Goal: Use online tool/utility: Utilize a website feature to perform a specific function

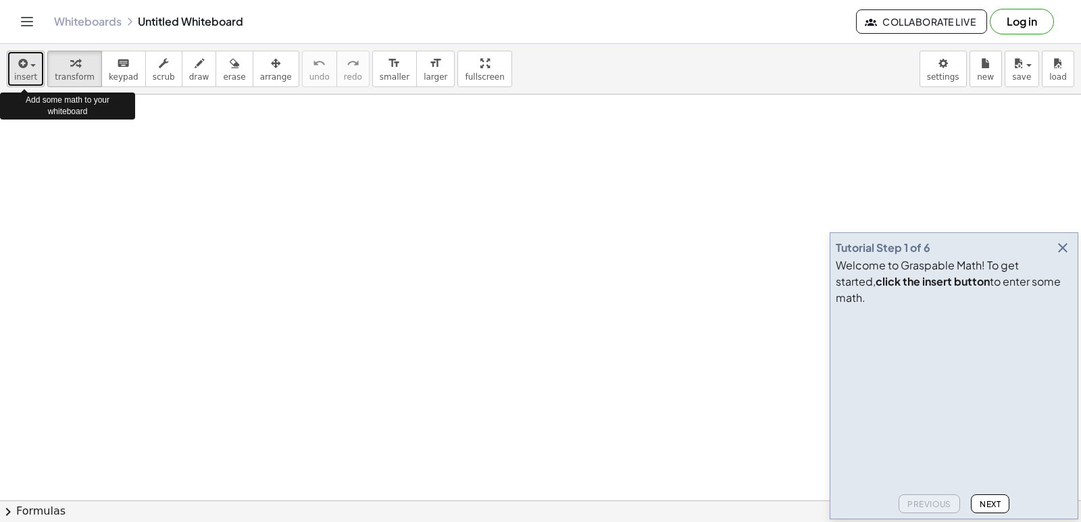
click at [23, 62] on icon "button" at bounding box center [22, 63] width 12 height 16
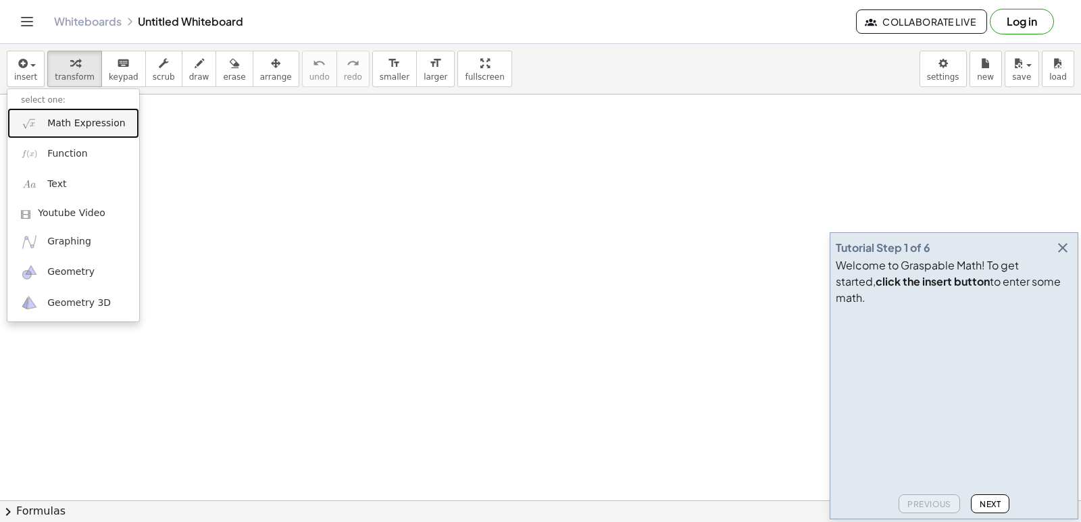
click at [45, 129] on link "Math Expression" at bounding box center [73, 123] width 132 height 30
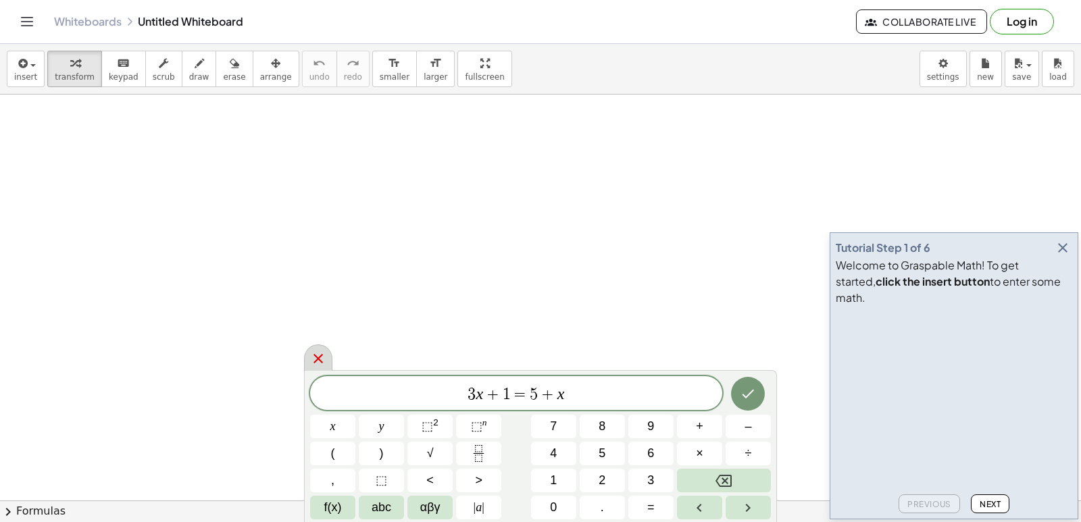
click at [312, 356] on icon at bounding box center [318, 359] width 16 height 16
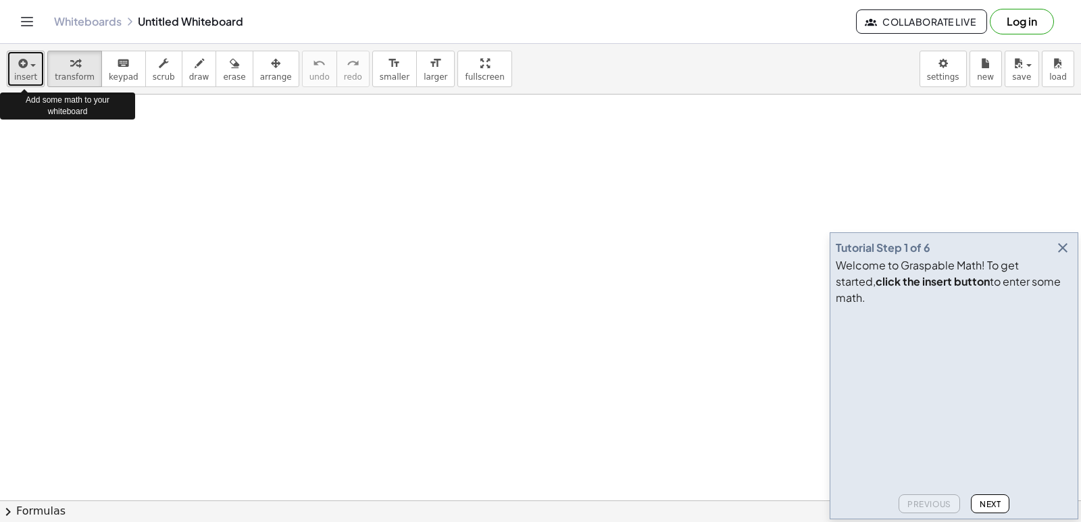
click at [18, 79] on span "insert" at bounding box center [25, 76] width 23 height 9
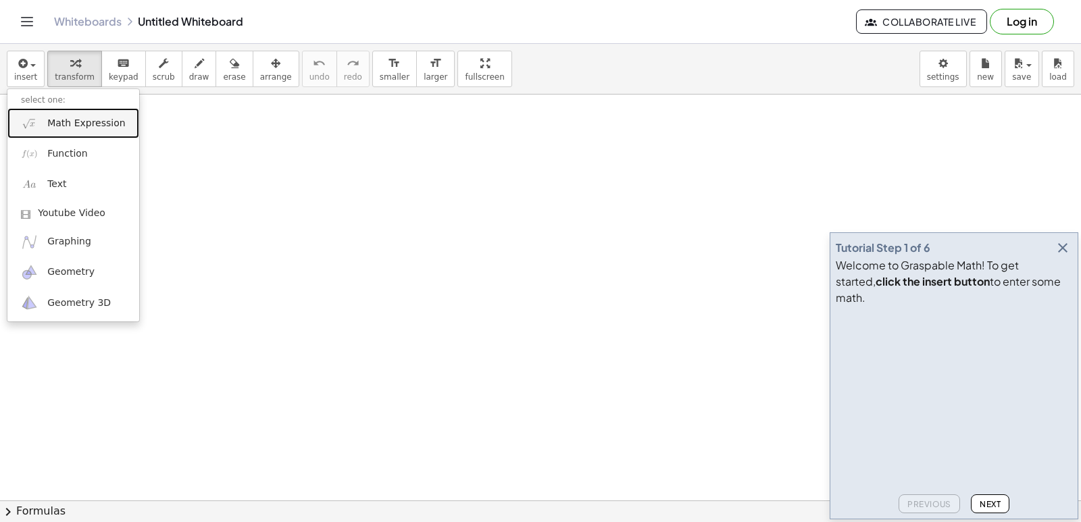
click at [25, 117] on img at bounding box center [29, 123] width 17 height 17
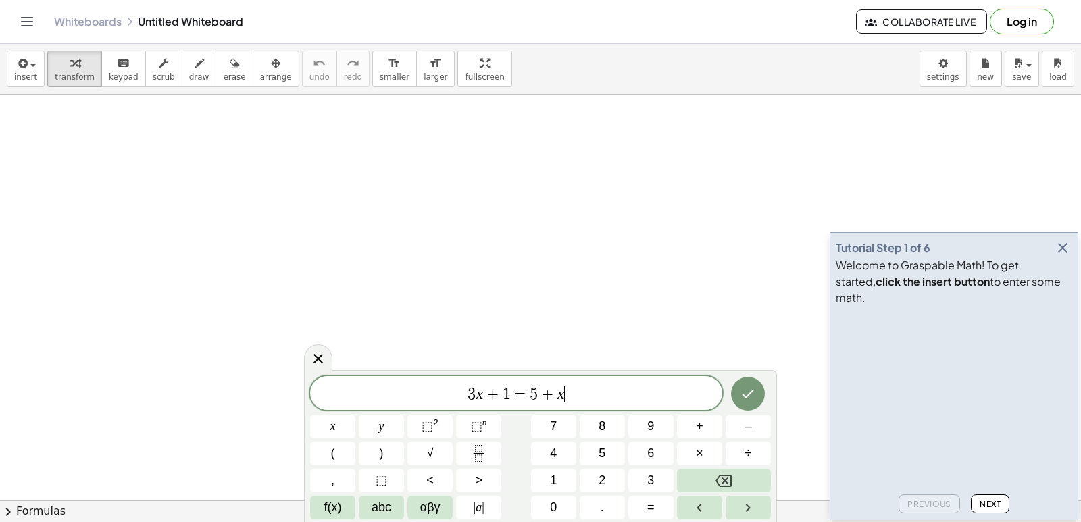
click at [656, 393] on span "3 x + 1 = 5 + x ​" at bounding box center [516, 394] width 412 height 19
click at [752, 431] on button "–" at bounding box center [748, 427] width 45 height 24
click at [551, 475] on span "1" at bounding box center [553, 481] width 7 height 18
click at [652, 458] on span "6" at bounding box center [651, 454] width 7 height 18
click at [747, 399] on icon "Done" at bounding box center [748, 394] width 16 height 16
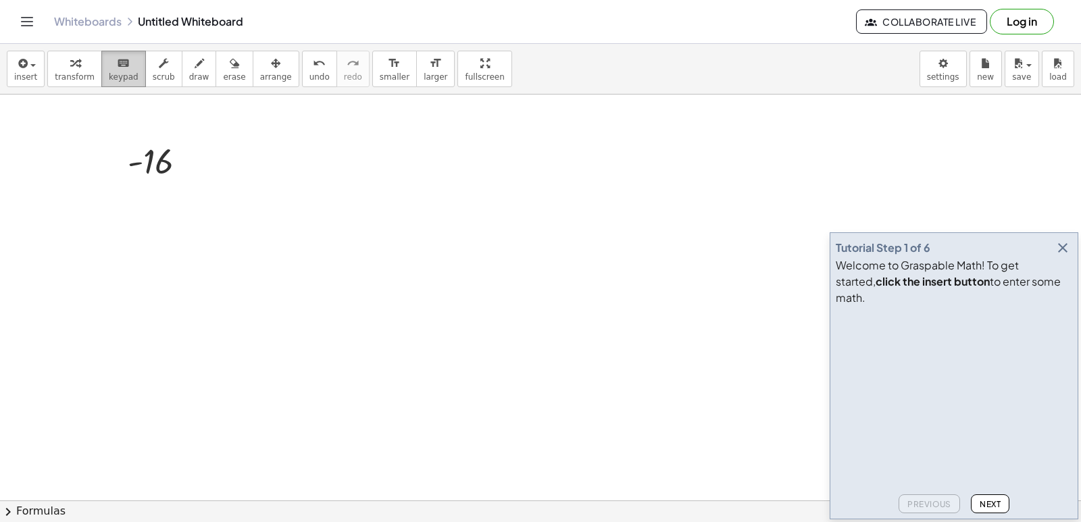
click at [122, 68] on div "keyboard" at bounding box center [124, 63] width 30 height 16
click at [117, 64] on icon "keyboard" at bounding box center [123, 63] width 13 height 16
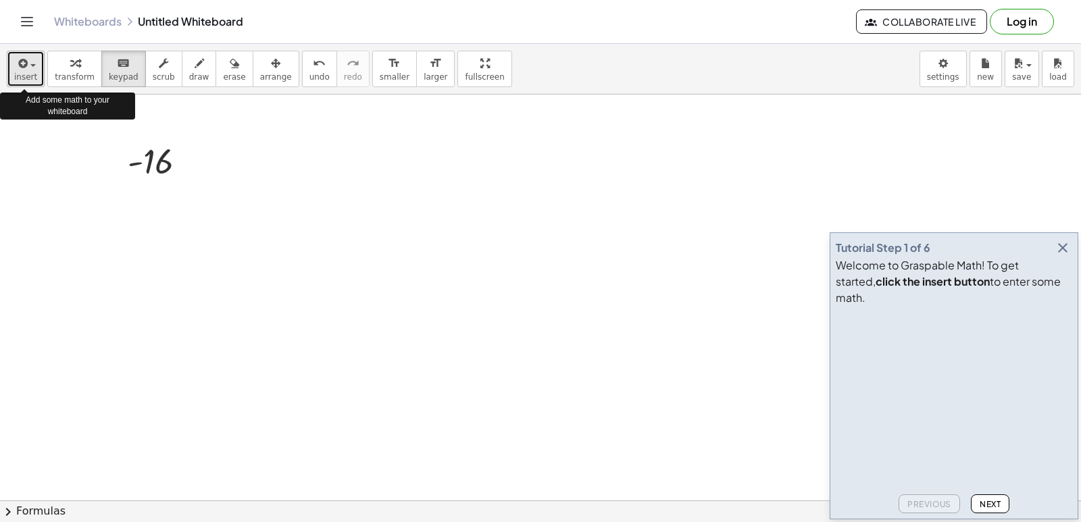
click at [31, 67] on div "button" at bounding box center [25, 63] width 23 height 16
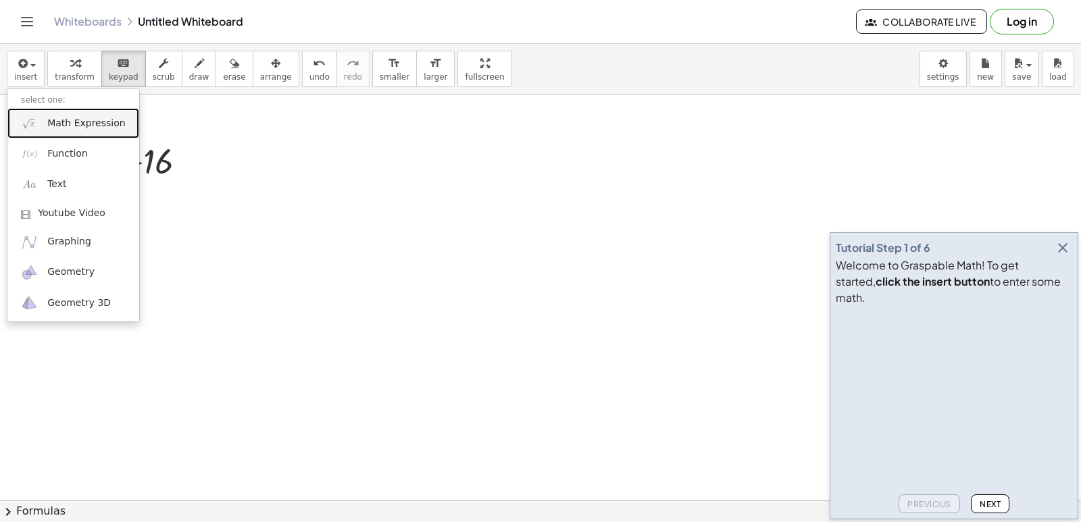
click at [65, 121] on span "Math Expression" at bounding box center [86, 124] width 78 height 14
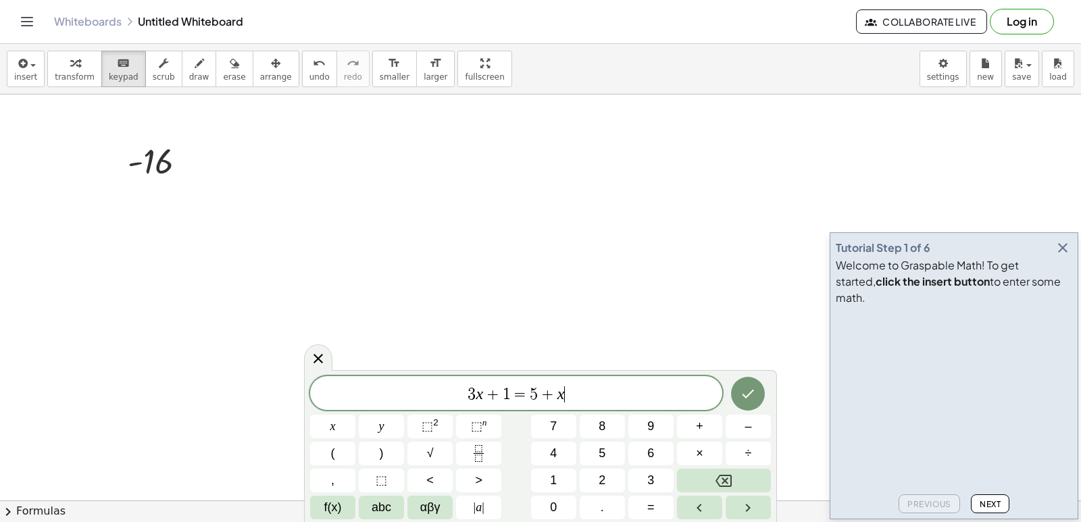
click at [600, 395] on span "3 x + 1 = 5 + x ​" at bounding box center [516, 394] width 412 height 19
click at [737, 393] on button "Done" at bounding box center [748, 394] width 34 height 34
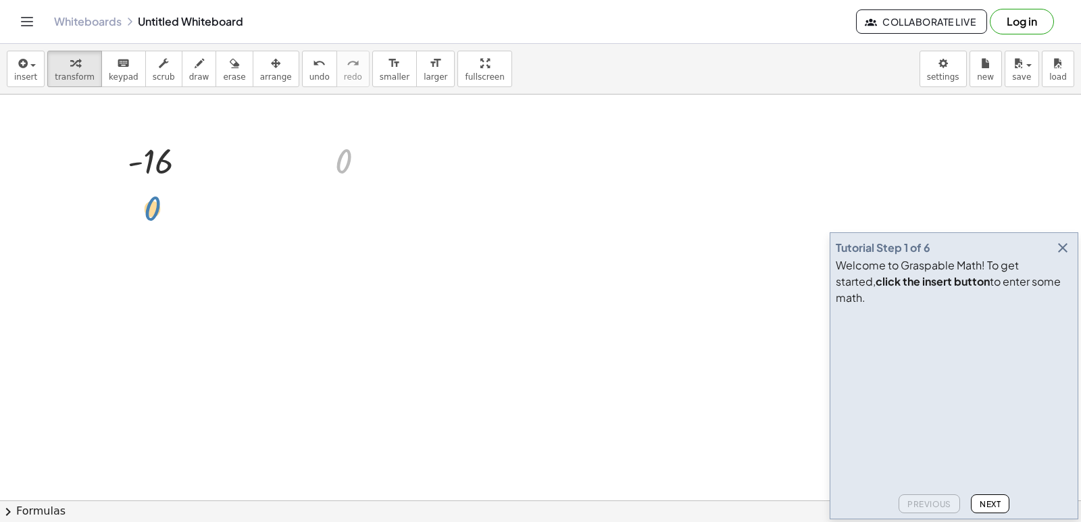
drag, startPoint x: 341, startPoint y: 153, endPoint x: 150, endPoint y: 200, distance: 197.1
click at [150, 200] on div "- 16 0 0" at bounding box center [540, 501] width 1081 height 812
drag, startPoint x: 351, startPoint y: 172, endPoint x: 157, endPoint y: 210, distance: 197.8
click at [157, 210] on div "- 16 0 0" at bounding box center [540, 501] width 1081 height 812
drag, startPoint x: 344, startPoint y: 197, endPoint x: 336, endPoint y: 207, distance: 12.5
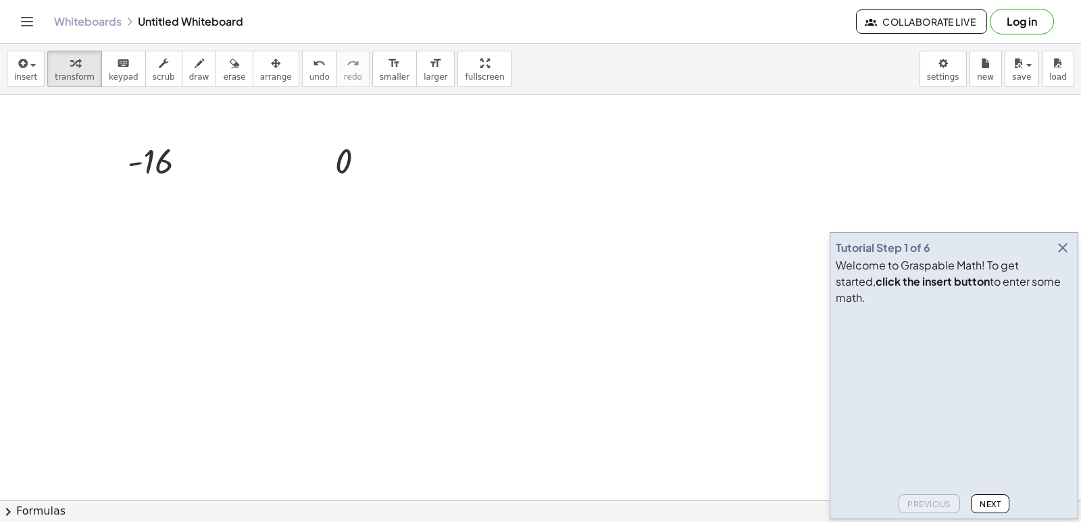
click at [335, 209] on div "- 16 0" at bounding box center [540, 501] width 1081 height 812
drag, startPoint x: 360, startPoint y: 164, endPoint x: 166, endPoint y: 212, distance: 199.3
click at [166, 212] on div "- 16 0 0" at bounding box center [540, 501] width 1081 height 812
click at [166, 212] on div at bounding box center [540, 501] width 1081 height 812
drag, startPoint x: 341, startPoint y: 172, endPoint x: 157, endPoint y: 218, distance: 189.7
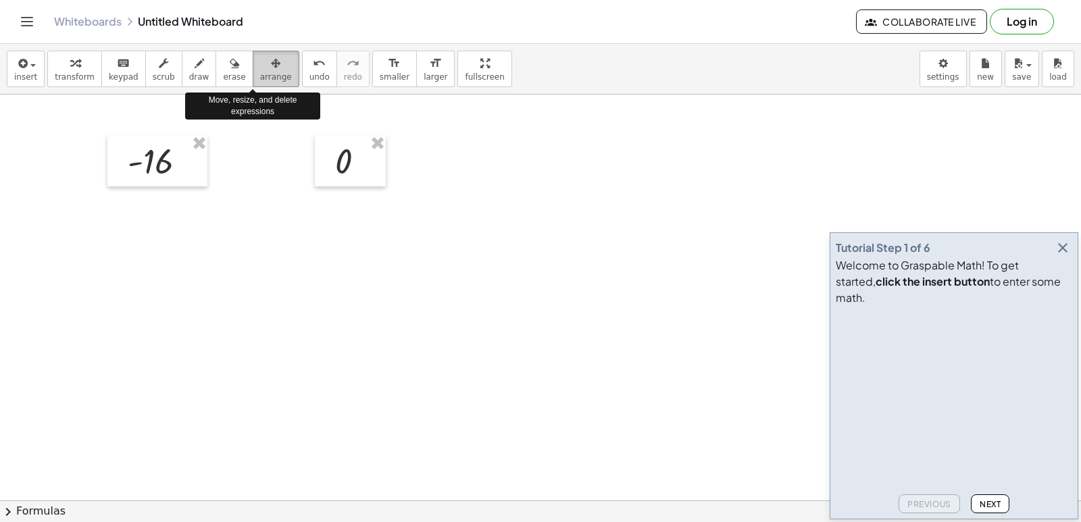
click at [260, 72] on span "arrange" at bounding box center [276, 76] width 32 height 9
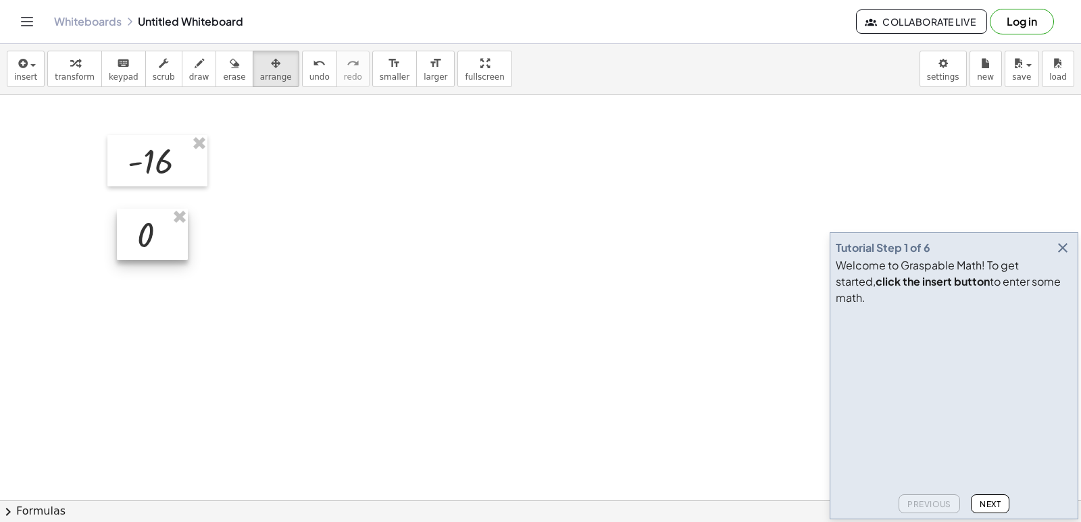
drag, startPoint x: 347, startPoint y: 170, endPoint x: 150, endPoint y: 243, distance: 210.0
click at [150, 243] on div at bounding box center [152, 234] width 71 height 51
click at [171, 283] on div at bounding box center [540, 501] width 1081 height 812
click at [336, 273] on div at bounding box center [540, 501] width 1081 height 812
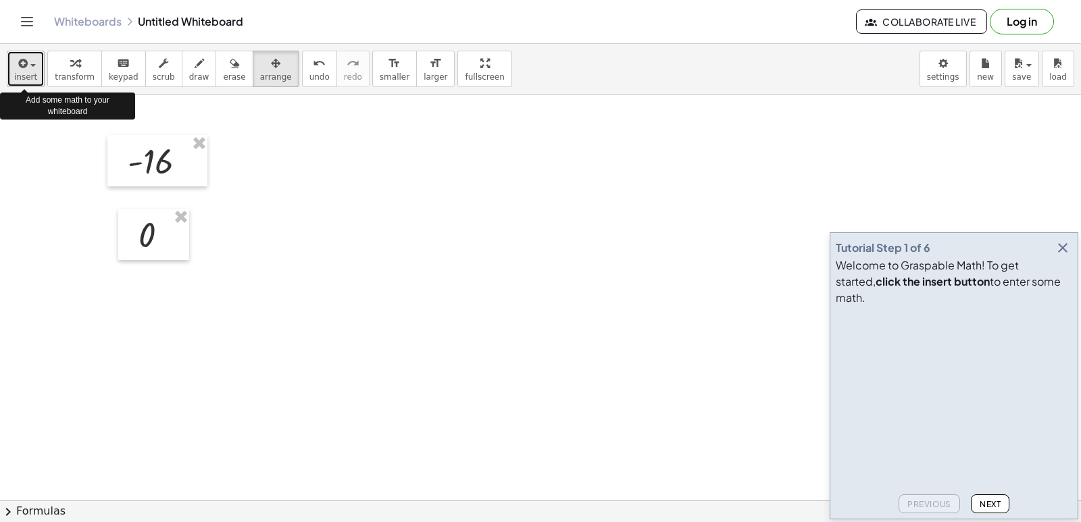
click at [18, 74] on span "insert" at bounding box center [25, 76] width 23 height 9
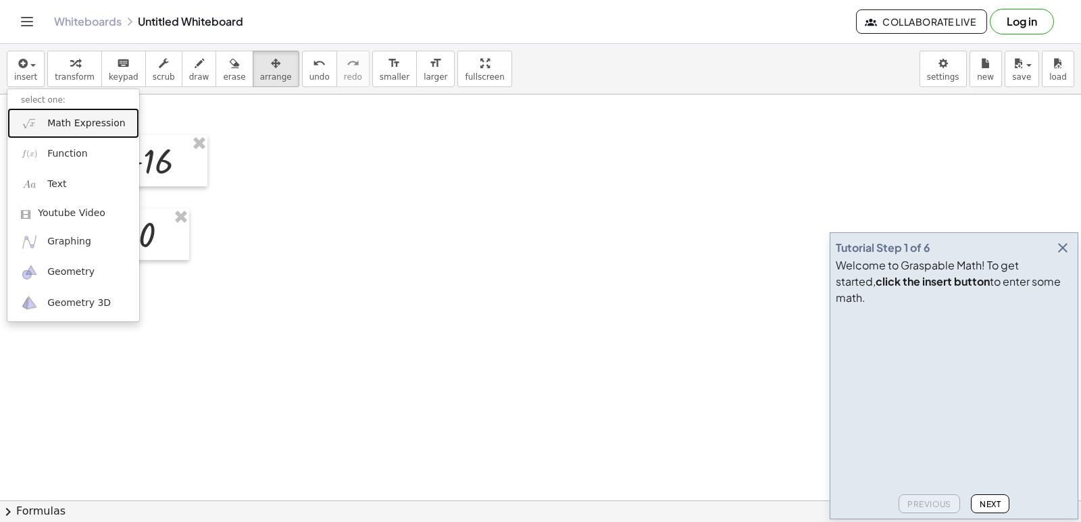
click at [39, 108] on link "Math Expression" at bounding box center [73, 123] width 132 height 30
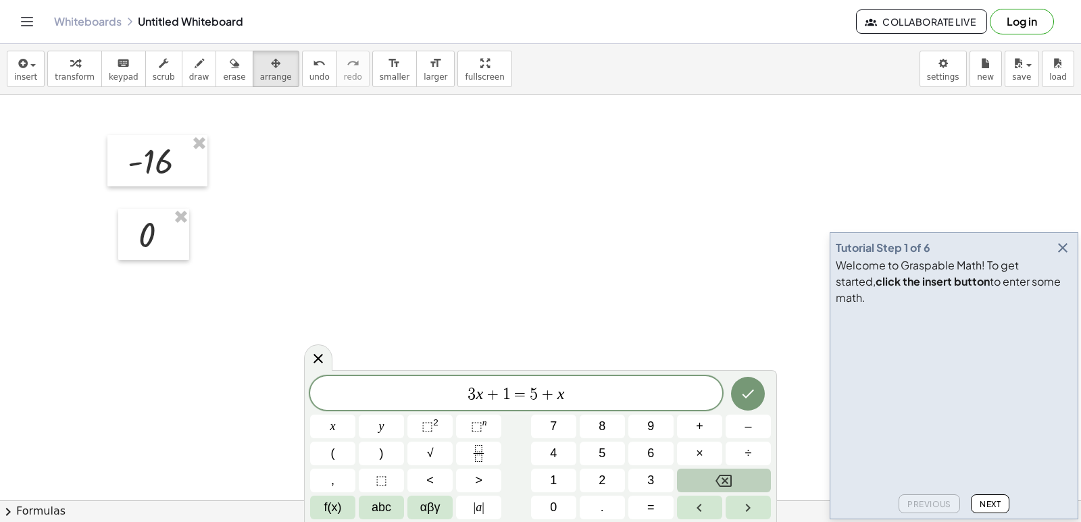
click at [741, 477] on button "Backspace" at bounding box center [724, 481] width 94 height 24
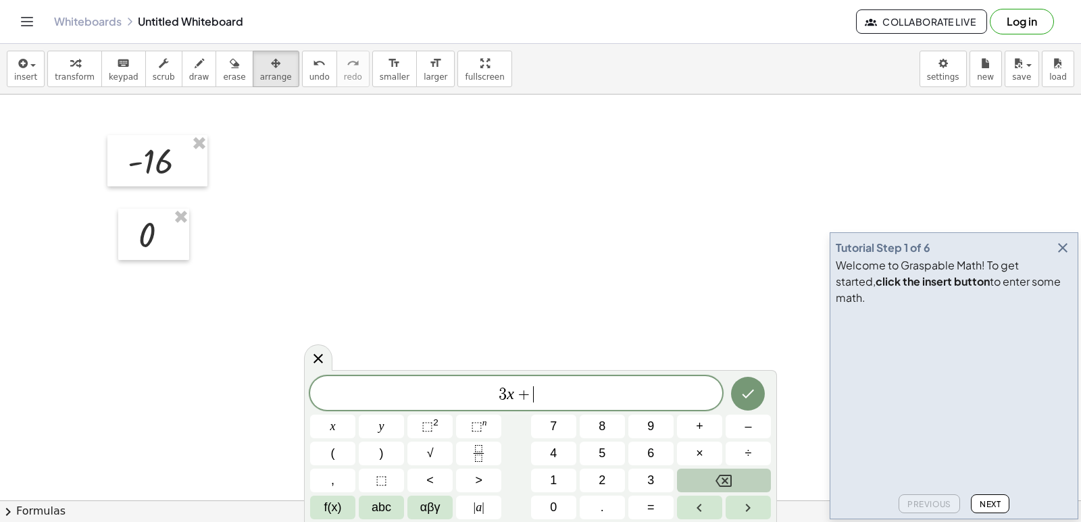
click at [737, 472] on button "Backspace" at bounding box center [724, 481] width 94 height 24
click at [735, 468] on div "3 x + ​ x y ⬚ 2 ⬚ n 7 8 9 + – ( ) √ 4 5 6 × ÷ , ⬚ < > 1 2 3 f(x) abc αβγ | a | …" at bounding box center [540, 447] width 461 height 143
click at [733, 465] on button "÷" at bounding box center [748, 454] width 45 height 24
click at [732, 465] on button "÷" at bounding box center [748, 454] width 45 height 24
click at [729, 466] on div "3 x ÷ ​ x y ⬚ 2 ⬚ n 7 8 9 + – ( ) √ 4 5 6 × ÷ , ⬚ < > 1 2 3 f(x) abc αβγ | a | …" at bounding box center [540, 447] width 461 height 143
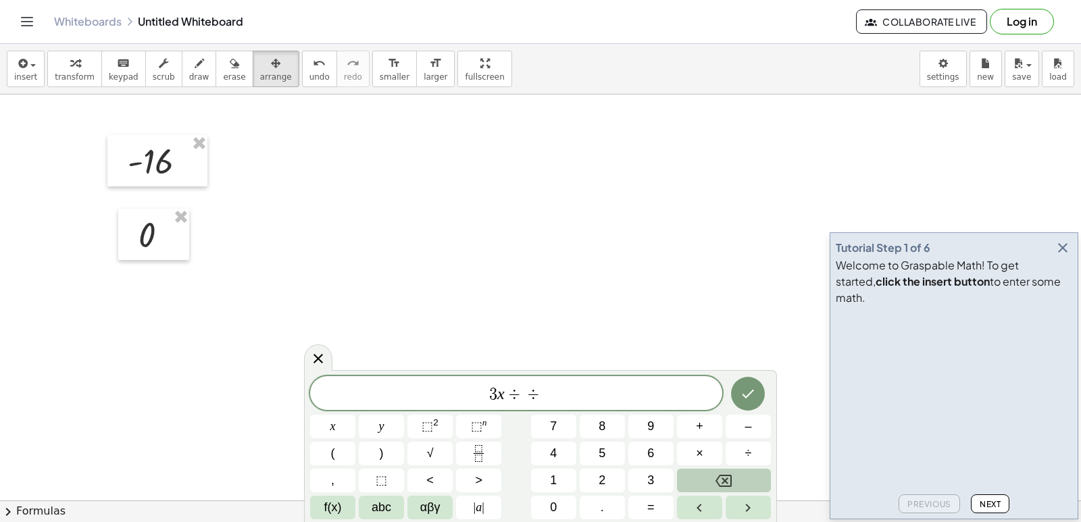
click at [710, 481] on button "Backspace" at bounding box center [724, 481] width 94 height 24
click at [712, 481] on button "Backspace" at bounding box center [724, 481] width 94 height 24
click at [713, 481] on button "Backspace" at bounding box center [724, 481] width 94 height 24
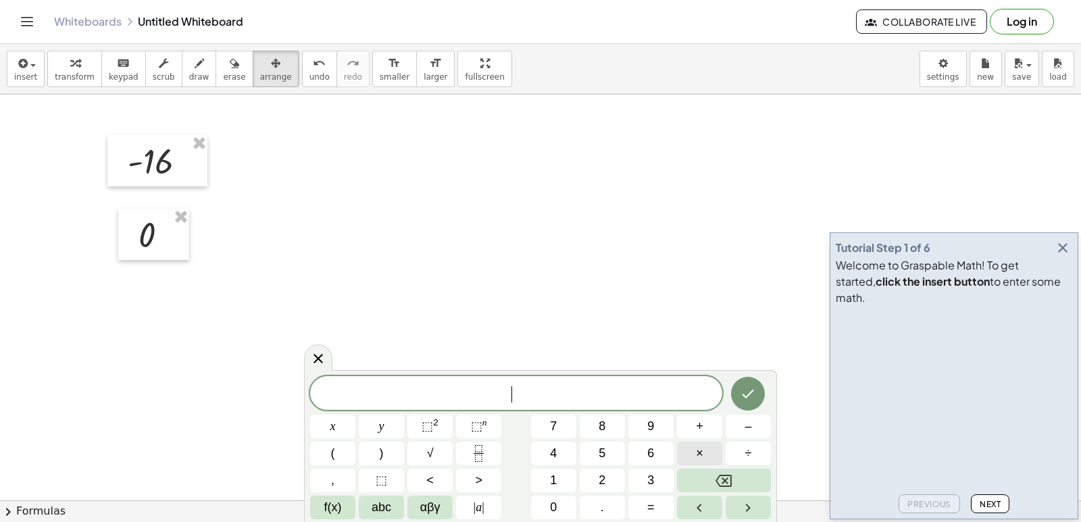
click at [696, 454] on span "×" at bounding box center [699, 454] width 7 height 18
click at [759, 388] on button "Done" at bounding box center [748, 394] width 34 height 34
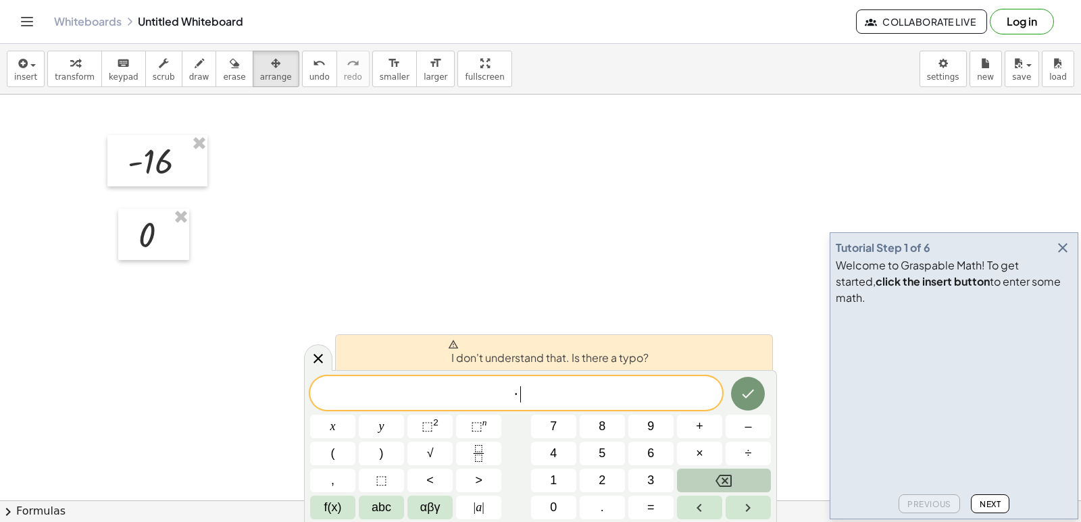
click at [720, 478] on icon "Backspace" at bounding box center [724, 481] width 16 height 16
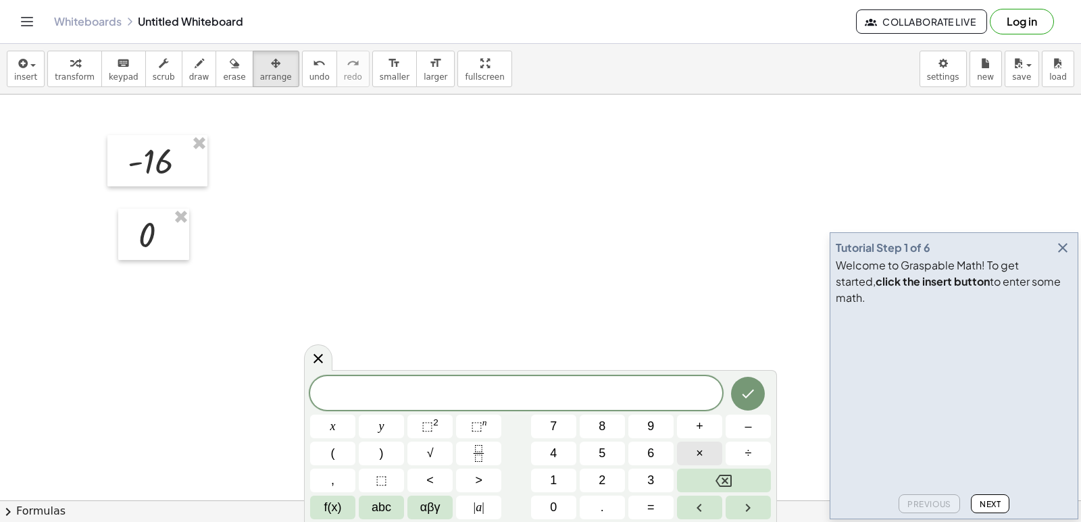
click at [708, 450] on button "×" at bounding box center [699, 454] width 45 height 24
click at [729, 473] on icon "Backspace" at bounding box center [724, 481] width 16 height 16
click at [713, 473] on button "Backspace" at bounding box center [724, 481] width 94 height 24
click at [741, 394] on icon "Done" at bounding box center [748, 394] width 16 height 16
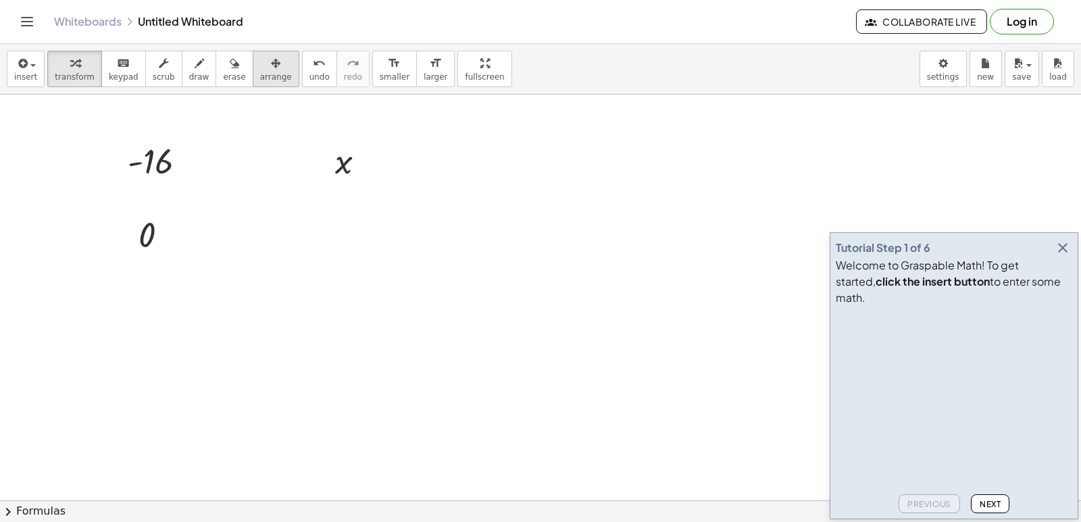
click at [271, 61] on icon "button" at bounding box center [275, 63] width 9 height 16
drag, startPoint x: 351, startPoint y: 164, endPoint x: 153, endPoint y: 294, distance: 236.6
click at [153, 294] on div at bounding box center [153, 293] width 72 height 51
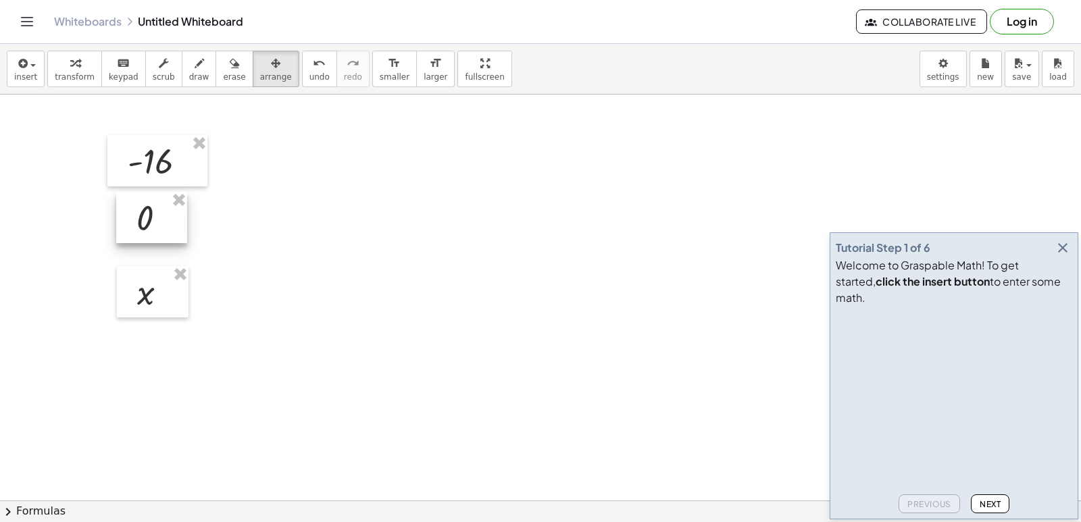
drag, startPoint x: 164, startPoint y: 241, endPoint x: 162, endPoint y: 224, distance: 17.0
click at [162, 224] on div at bounding box center [151, 217] width 71 height 51
drag, startPoint x: 166, startPoint y: 285, endPoint x: 162, endPoint y: 271, distance: 15.0
click at [162, 271] on div at bounding box center [150, 274] width 72 height 51
click at [309, 179] on div at bounding box center [540, 501] width 1081 height 812
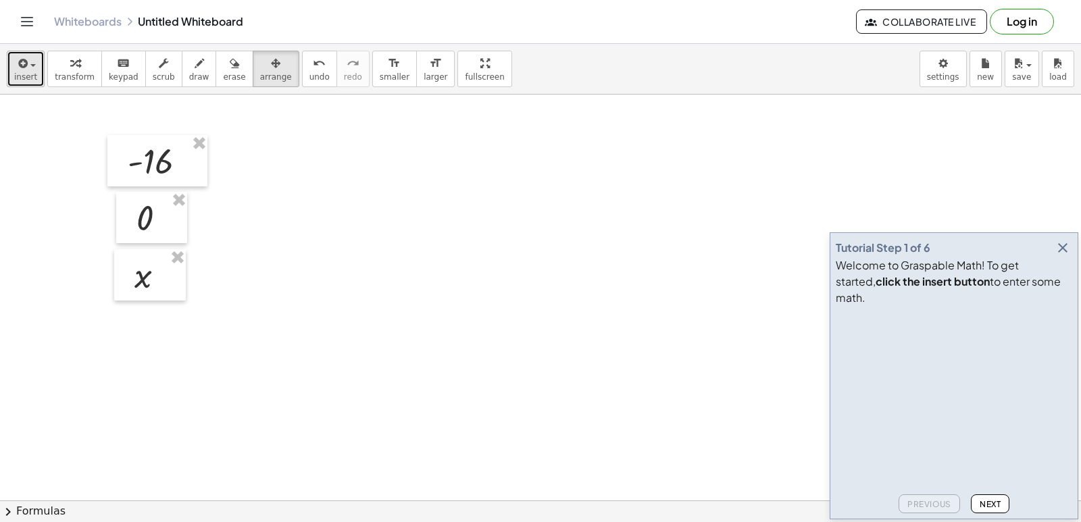
click at [21, 58] on icon "button" at bounding box center [22, 63] width 12 height 16
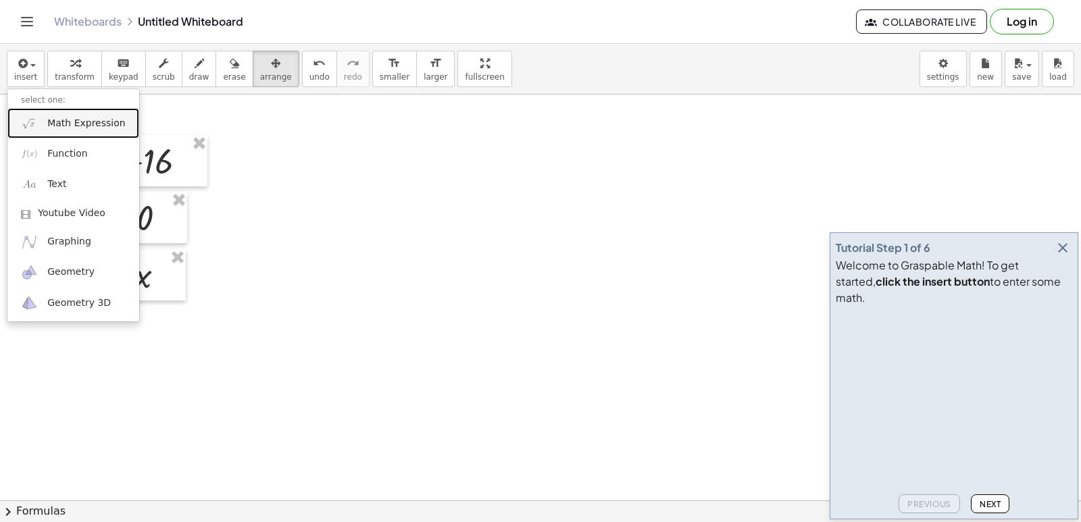
click at [99, 114] on link "Math Expression" at bounding box center [73, 123] width 132 height 30
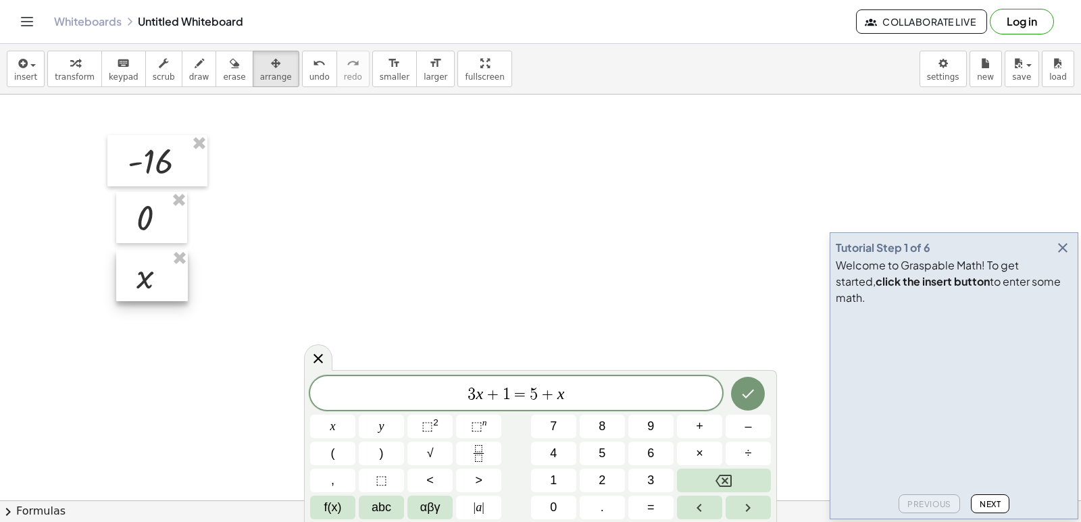
click at [141, 265] on div at bounding box center [152, 275] width 72 height 51
click at [268, 230] on div at bounding box center [540, 501] width 1081 height 812
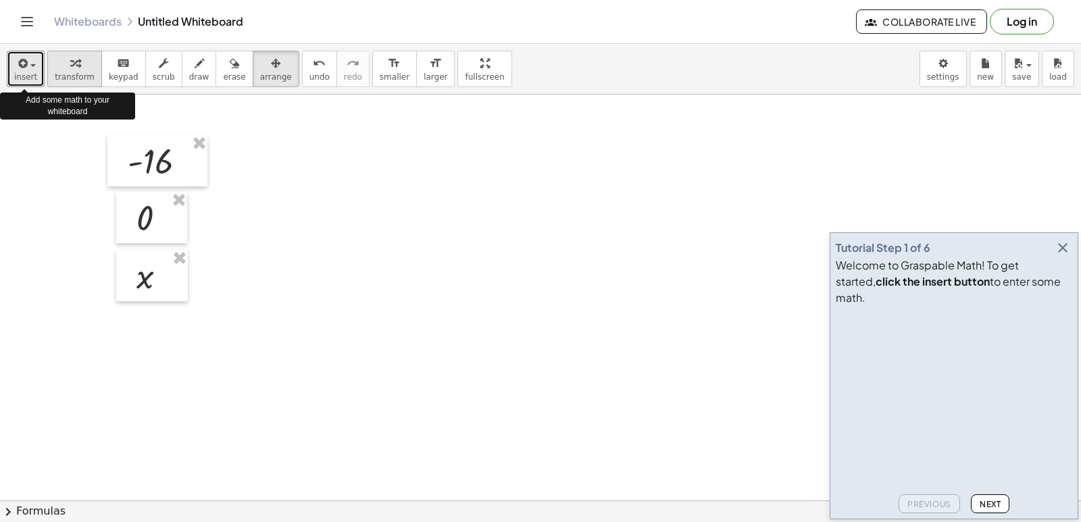
drag, startPoint x: 16, startPoint y: 69, endPoint x: 79, endPoint y: 82, distance: 64.3
click at [66, 76] on div "insert select one: Math Expression Function Text Youtube Video Graphing Geometr…" at bounding box center [540, 69] width 1081 height 51
click at [18, 59] on icon "button" at bounding box center [22, 63] width 12 height 16
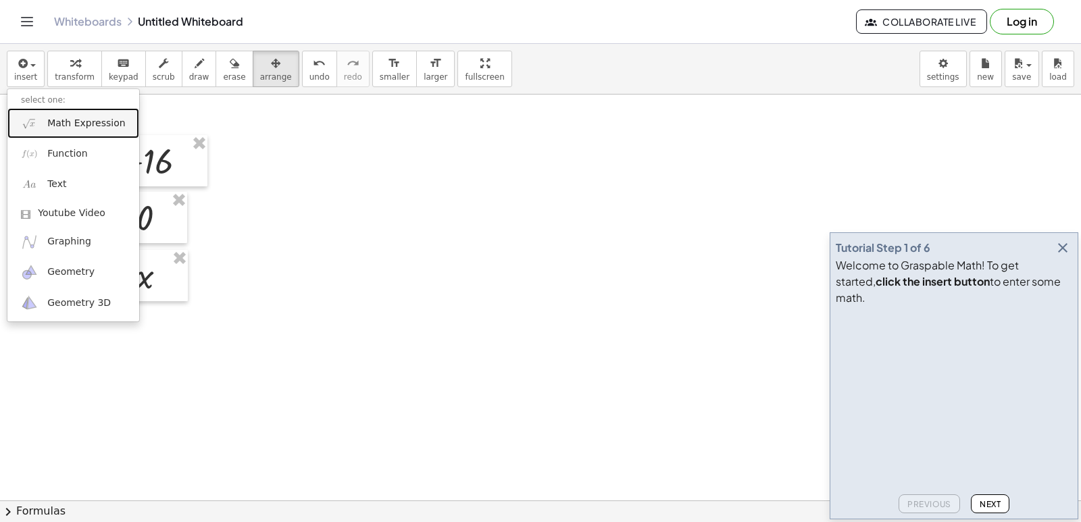
click at [95, 120] on span "Math Expression" at bounding box center [86, 124] width 78 height 14
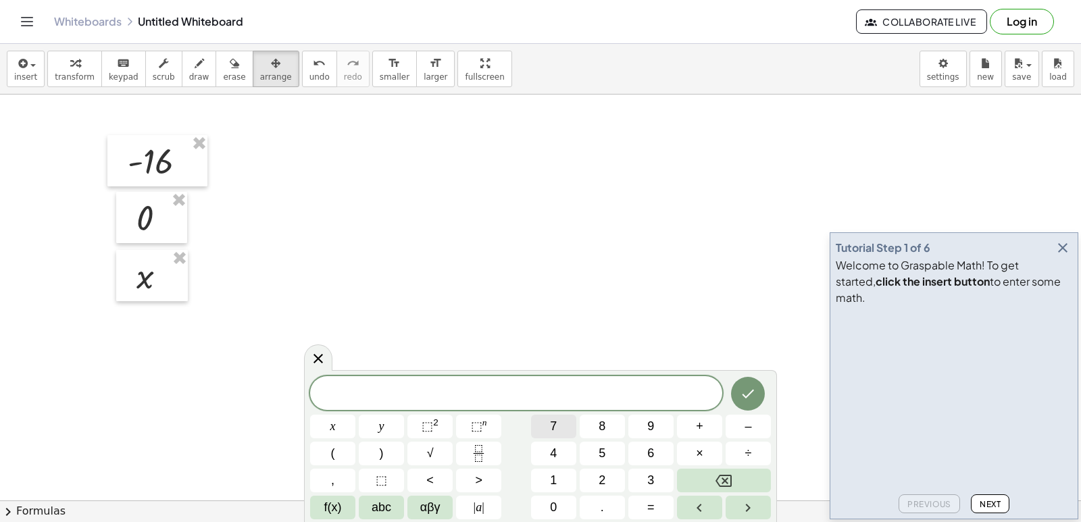
click at [552, 423] on span "7" at bounding box center [553, 427] width 7 height 18
click at [1061, 256] on icon "button" at bounding box center [1063, 248] width 16 height 16
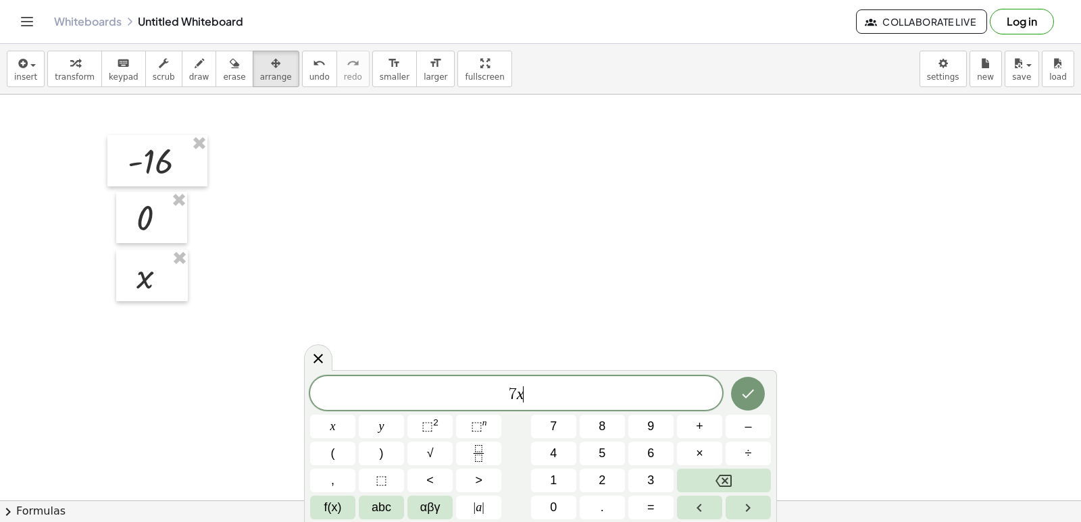
drag, startPoint x: 527, startPoint y: 383, endPoint x: 536, endPoint y: 377, distance: 10.9
click at [528, 383] on div "7 x ​" at bounding box center [516, 393] width 412 height 34
click at [749, 422] on span "–" at bounding box center [748, 427] width 7 height 18
click at [650, 454] on span "6" at bounding box center [651, 454] width 7 height 18
click at [484, 426] on sup "n" at bounding box center [485, 423] width 5 height 10
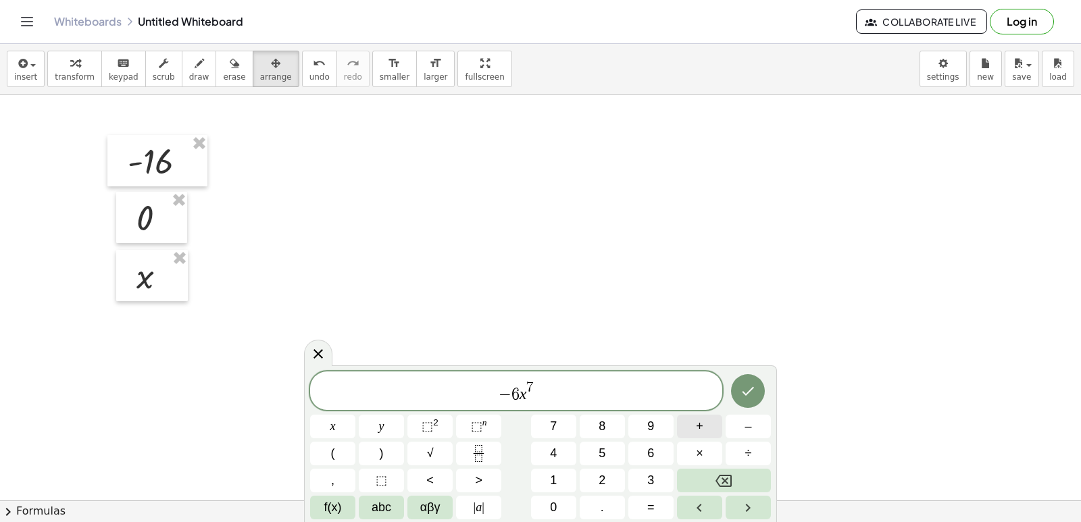
click at [702, 428] on span "+" at bounding box center [699, 427] width 7 height 18
click at [756, 474] on button "Backspace" at bounding box center [724, 481] width 94 height 24
click at [735, 477] on button "Backspace" at bounding box center [724, 481] width 94 height 24
click at [545, 399] on span "− 6 x 7 ​" at bounding box center [516, 392] width 412 height 24
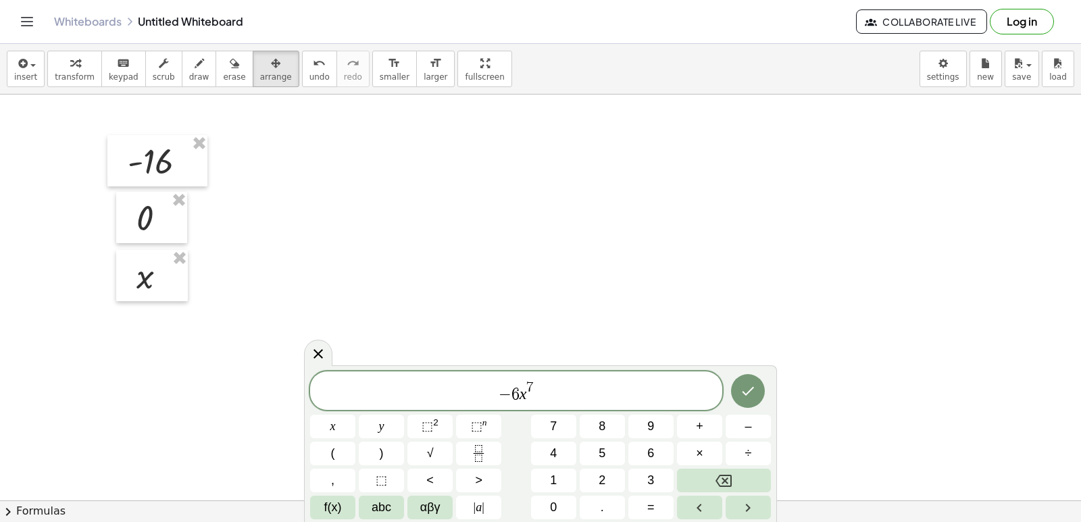
drag, startPoint x: 718, startPoint y: 408, endPoint x: 706, endPoint y: 406, distance: 12.2
click at [718, 407] on div "− 6 x 7 x y ⬚ 2 ⬚ n 7 8 9 + – ( ) √ 4 5 6 × ÷ , ⬚ < > 1 2 3 f(x) abc αβγ | a | …" at bounding box center [540, 446] width 461 height 148
click at [697, 424] on span "+" at bounding box center [699, 427] width 7 height 18
click at [566, 475] on button "1" at bounding box center [553, 481] width 45 height 24
click at [570, 475] on button "1" at bounding box center [553, 481] width 45 height 24
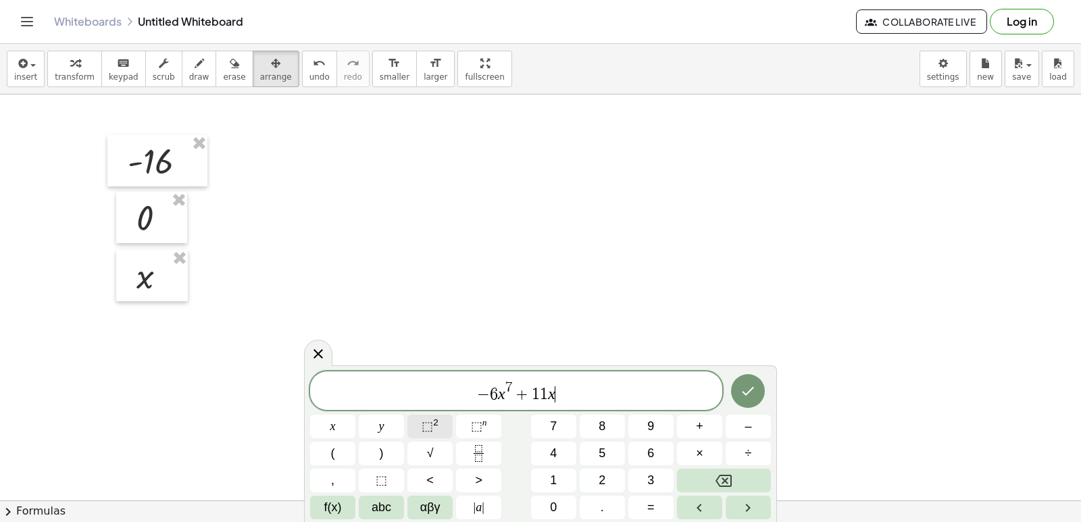
click at [430, 420] on span "⬚" at bounding box center [427, 427] width 11 height 14
click at [758, 427] on button "–" at bounding box center [748, 427] width 45 height 24
click at [608, 483] on button "2" at bounding box center [602, 481] width 45 height 24
click at [608, 482] on button "2" at bounding box center [602, 481] width 45 height 24
click at [754, 383] on button "Done" at bounding box center [748, 391] width 34 height 34
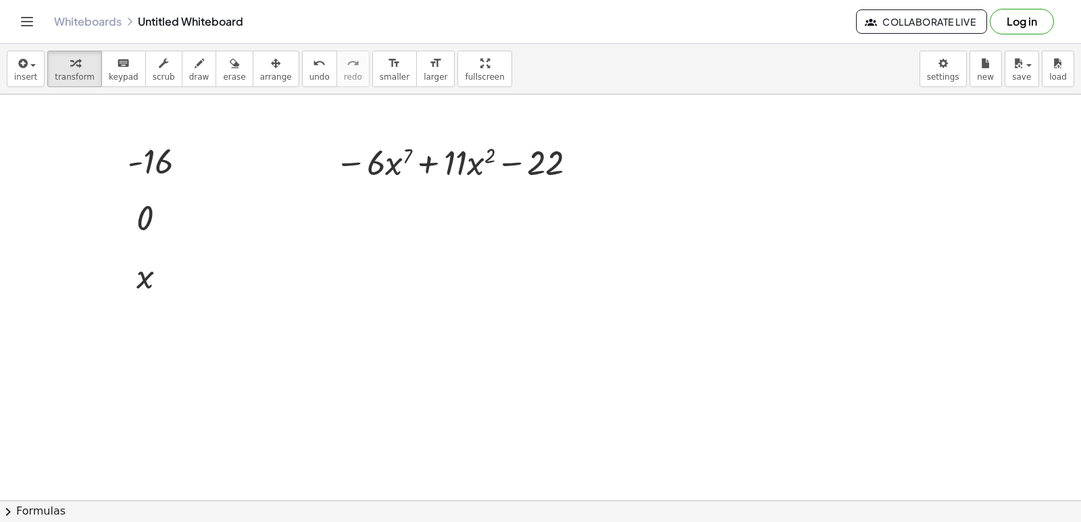
click at [323, 22] on div "Graspable Math Activities Get Started Activity Bank Assigned Work Classes White…" at bounding box center [540, 261] width 1081 height 522
click at [261, 67] on div "button" at bounding box center [276, 63] width 32 height 16
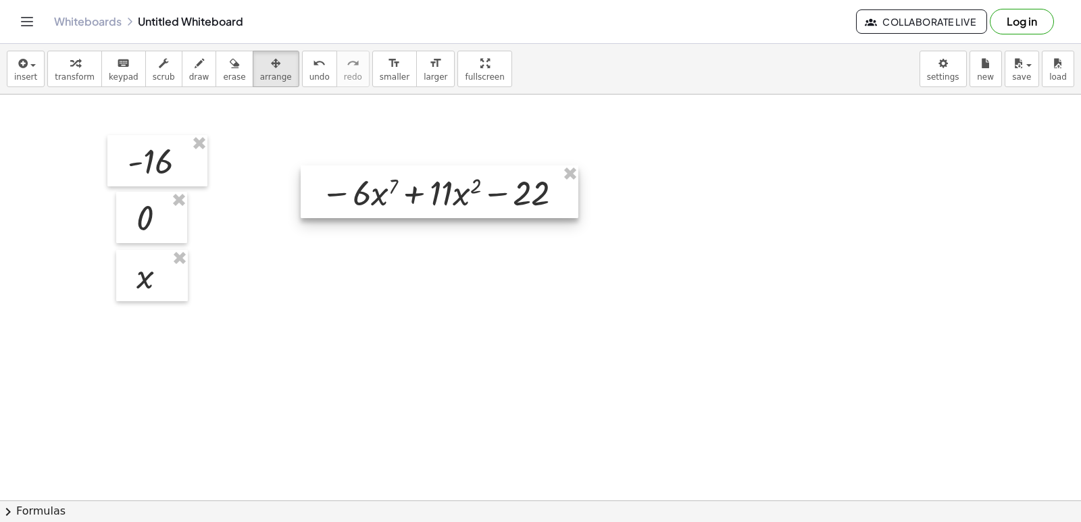
drag, startPoint x: 437, startPoint y: 159, endPoint x: 422, endPoint y: 189, distance: 33.6
click at [422, 189] on div at bounding box center [440, 192] width 278 height 53
drag, startPoint x: 459, startPoint y: 175, endPoint x: 398, endPoint y: 256, distance: 101.4
click at [395, 259] on div at bounding box center [540, 501] width 1081 height 812
click at [423, 193] on div at bounding box center [441, 188] width 278 height 53
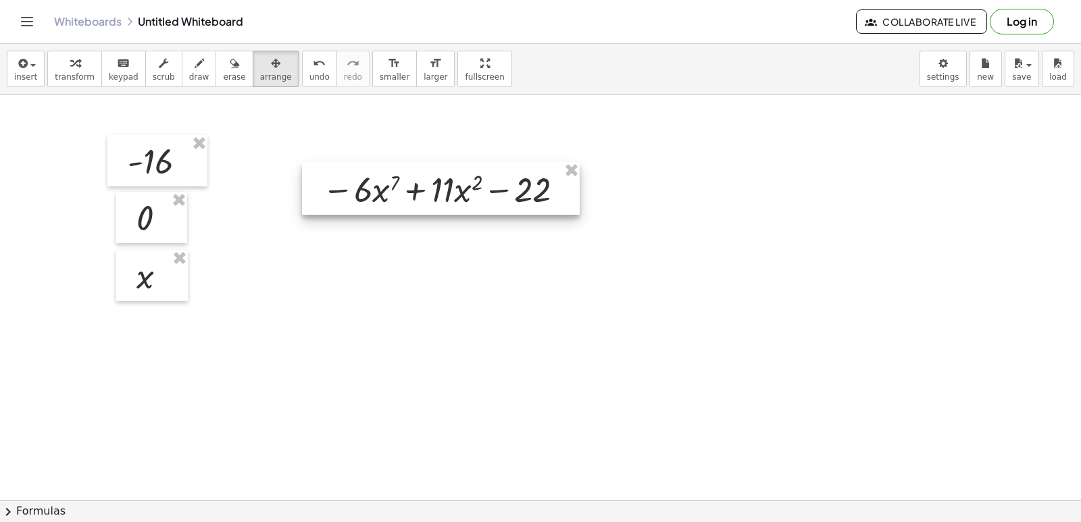
drag, startPoint x: 424, startPoint y: 195, endPoint x: 416, endPoint y: 174, distance: 22.7
drag, startPoint x: 416, startPoint y: 174, endPoint x: 397, endPoint y: 265, distance: 93.1
click at [397, 265] on div at bounding box center [540, 501] width 1081 height 812
drag, startPoint x: 417, startPoint y: 190, endPoint x: 407, endPoint y: 189, distance: 10.2
click at [407, 189] on div at bounding box center [431, 187] width 278 height 53
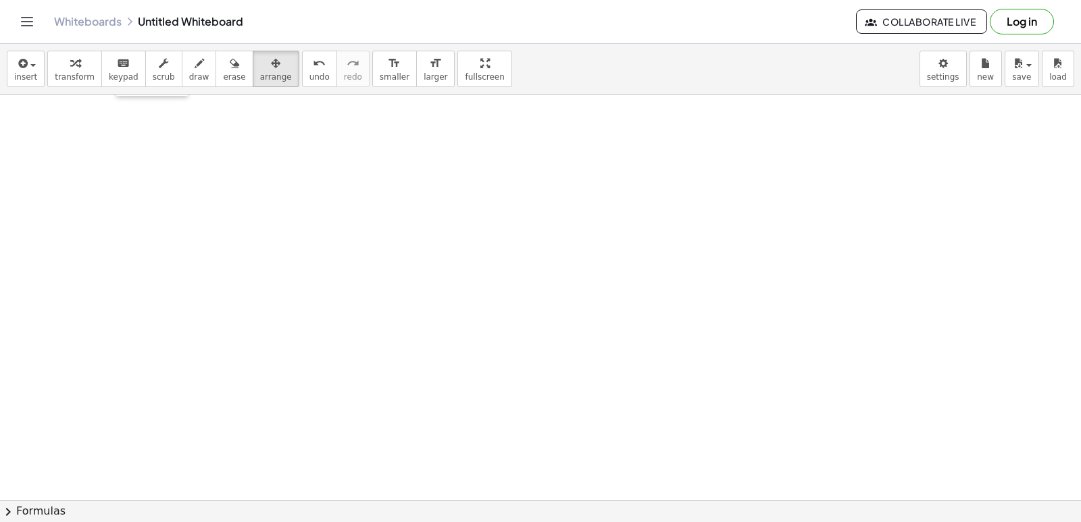
scroll to position [148, 0]
click at [548, 349] on div at bounding box center [540, 269] width 1081 height 812
drag, startPoint x: 463, startPoint y: 180, endPoint x: 484, endPoint y: 140, distance: 45.0
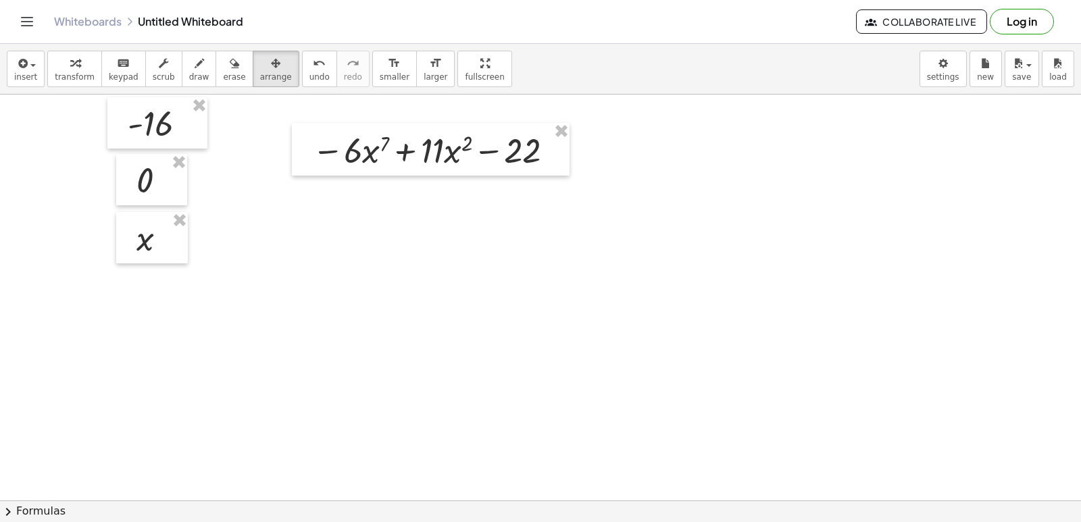
scroll to position [0, 0]
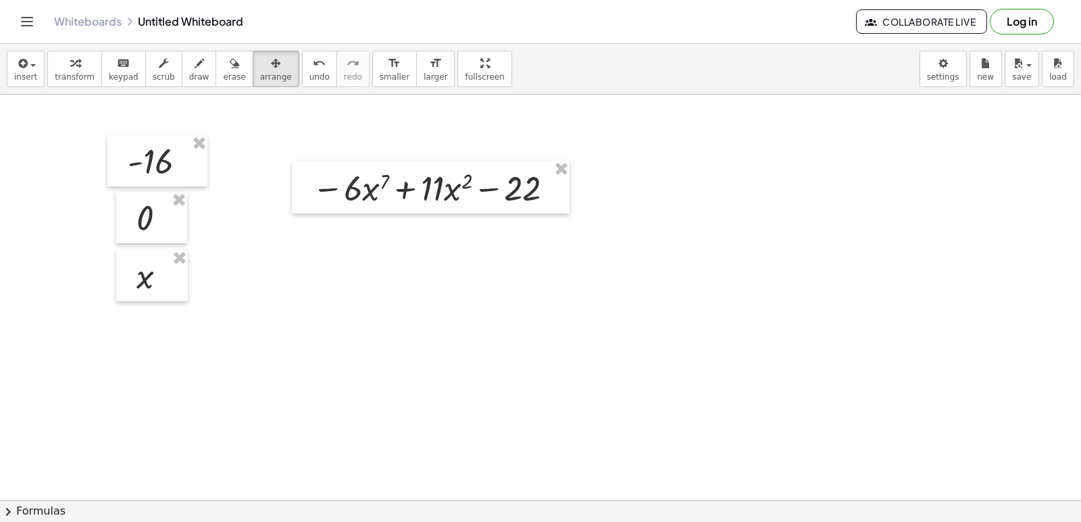
click at [581, 235] on div at bounding box center [540, 501] width 1081 height 812
drag, startPoint x: 237, startPoint y: 68, endPoint x: 245, endPoint y: 62, distance: 9.6
click at [253, 65] on button "arrange" at bounding box center [276, 69] width 47 height 37
drag, startPoint x: 258, startPoint y: 70, endPoint x: 266, endPoint y: 157, distance: 87.6
click at [258, 76] on button "arrange" at bounding box center [276, 69] width 47 height 37
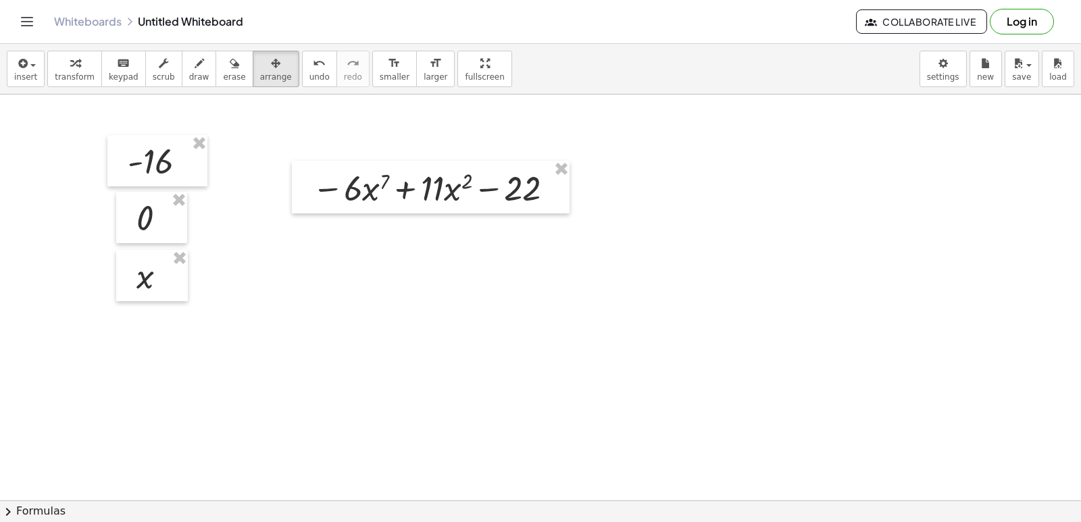
click at [660, 246] on div at bounding box center [540, 501] width 1081 height 812
drag, startPoint x: 15, startPoint y: 57, endPoint x: 31, endPoint y: 58, distance: 16.2
click at [27, 57] on div "button" at bounding box center [25, 63] width 23 height 16
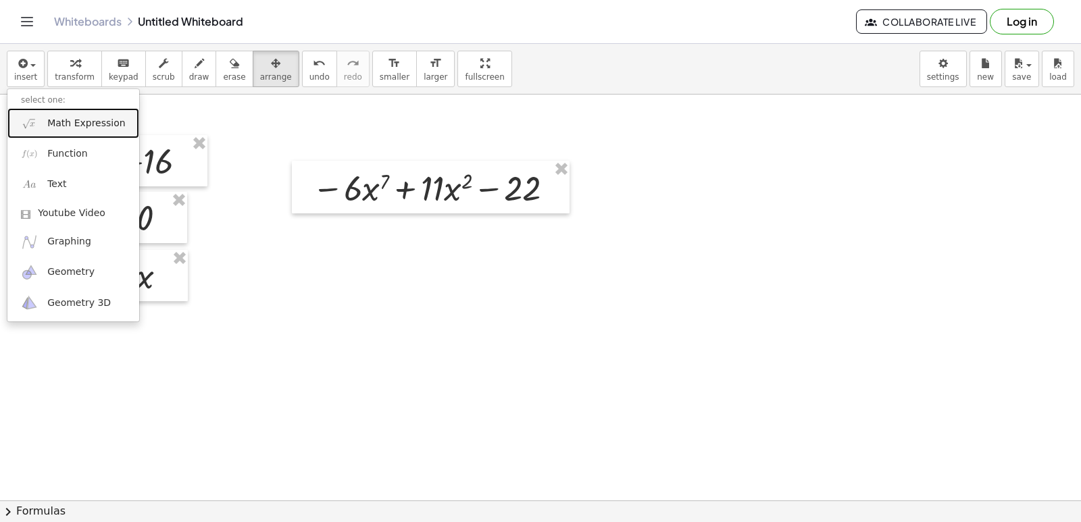
click at [51, 117] on span "Math Expression" at bounding box center [86, 124] width 78 height 14
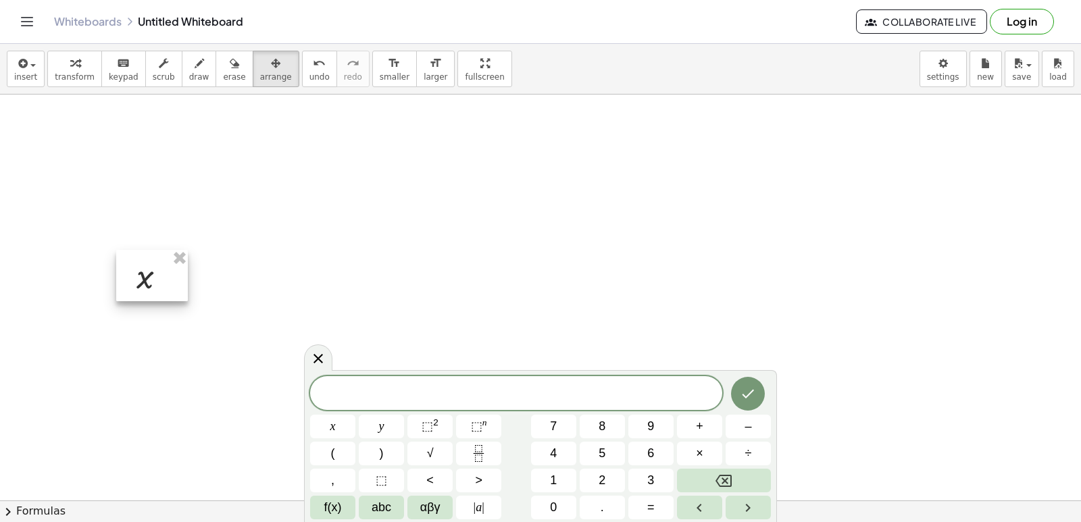
drag, startPoint x: 175, startPoint y: 251, endPoint x: 183, endPoint y: 242, distance: 11.5
click at [475, 449] on icon "Fraction" at bounding box center [478, 453] width 17 height 17
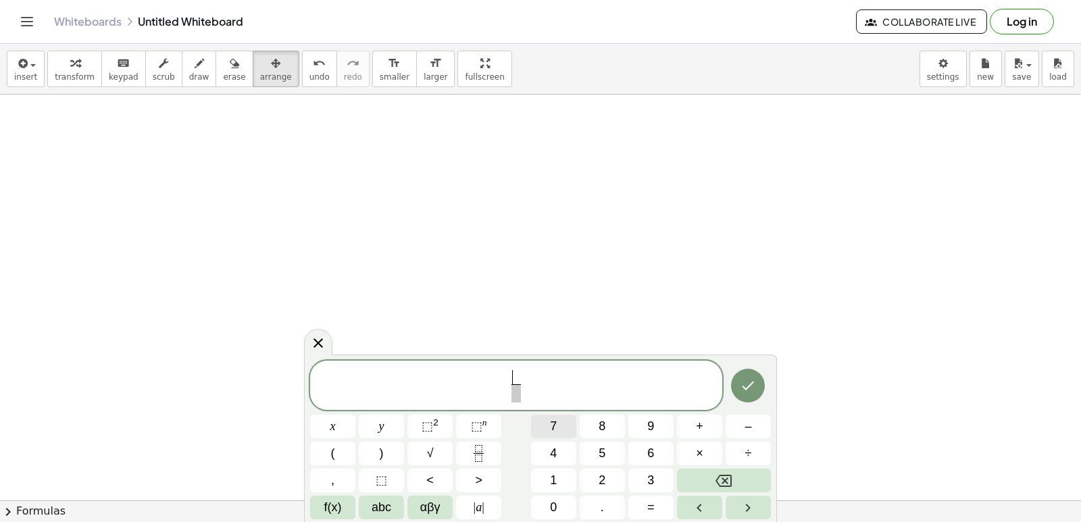
click at [557, 419] on span "7" at bounding box center [553, 427] width 7 height 18
click at [511, 396] on span at bounding box center [516, 394] width 10 height 18
click at [475, 418] on span "⬚ n" at bounding box center [479, 427] width 16 height 18
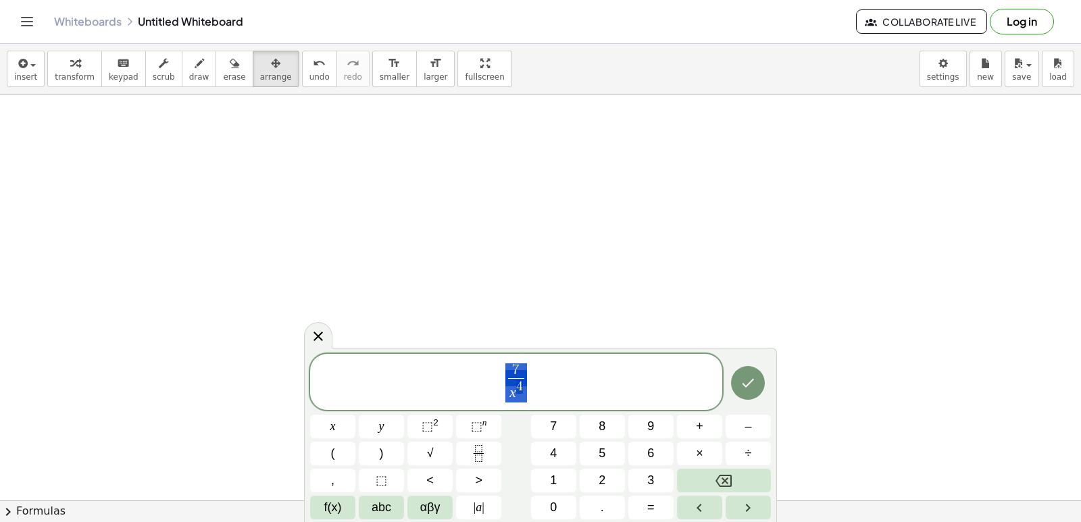
drag, startPoint x: 513, startPoint y: 391, endPoint x: 544, endPoint y: 387, distance: 31.5
click at [557, 387] on span "7 x 4 ​" at bounding box center [516, 383] width 412 height 42
click at [514, 390] on var "x" at bounding box center [513, 393] width 7 height 16
drag, startPoint x: 519, startPoint y: 391, endPoint x: 674, endPoint y: 398, distance: 154.9
click at [687, 282] on div at bounding box center [540, 501] width 1081 height 812
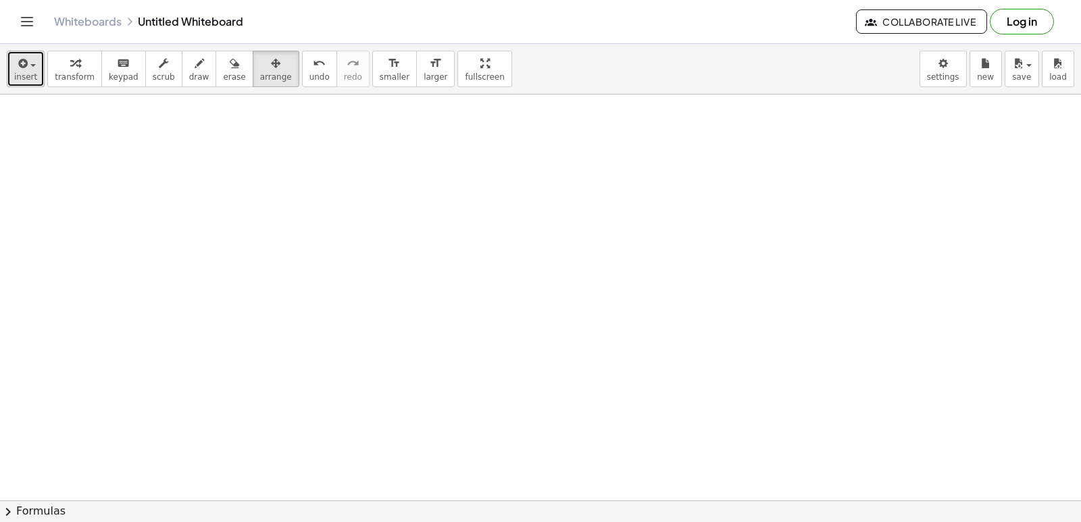
click at [29, 67] on div "button" at bounding box center [25, 63] width 23 height 16
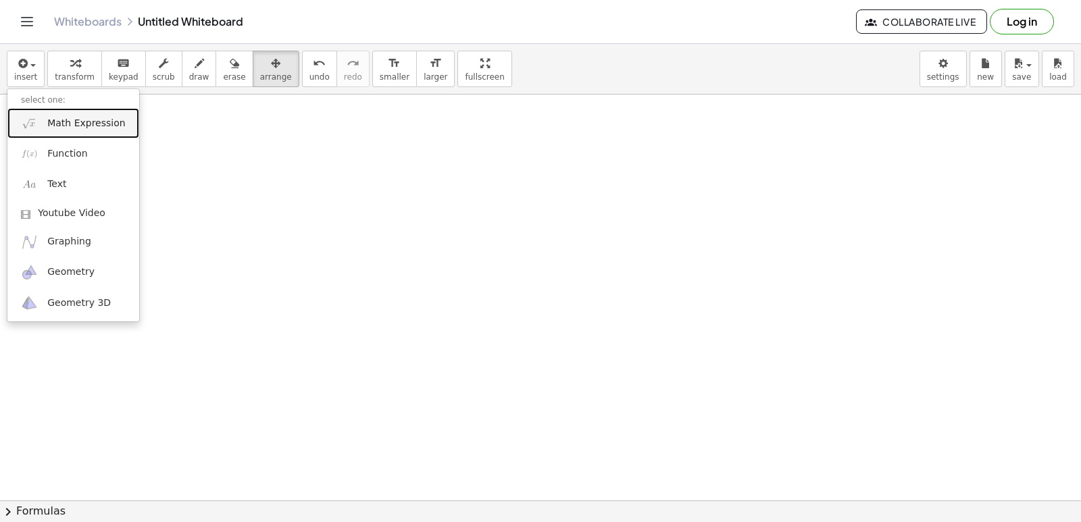
drag, startPoint x: 72, startPoint y: 118, endPoint x: 103, endPoint y: 148, distance: 43.5
click at [72, 118] on span "Math Expression" at bounding box center [86, 124] width 78 height 14
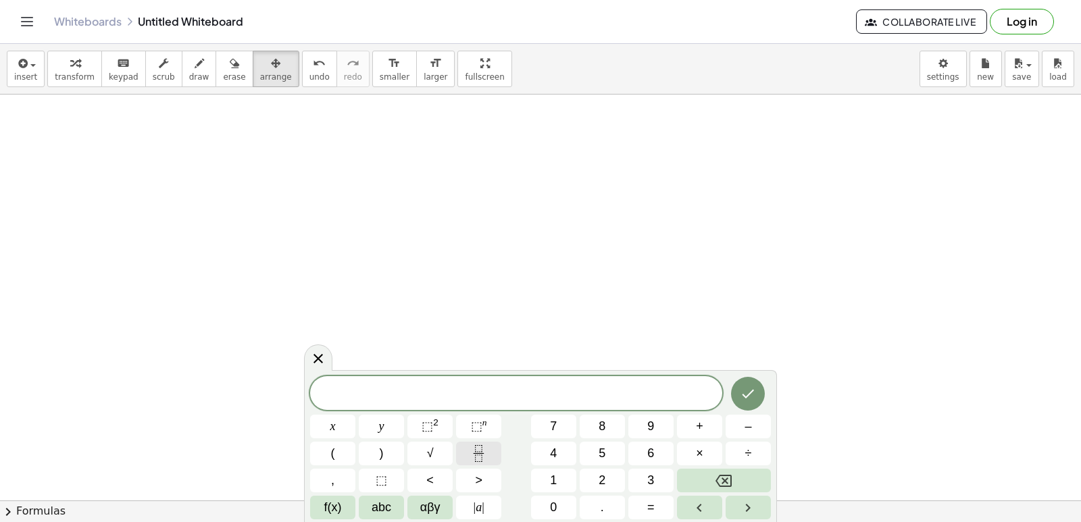
click at [475, 447] on icon "Fraction" at bounding box center [478, 453] width 17 height 17
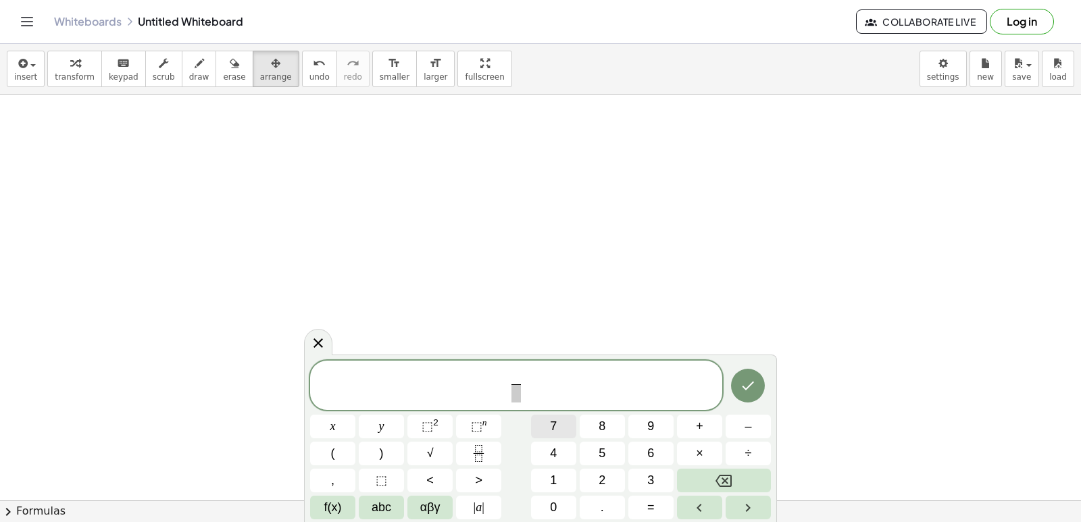
click at [549, 422] on button "7" at bounding box center [553, 427] width 45 height 24
click at [512, 397] on span at bounding box center [516, 394] width 10 height 18
click at [484, 417] on button "⬚ n" at bounding box center [478, 427] width 45 height 24
click at [764, 384] on button "Done" at bounding box center [748, 383] width 34 height 34
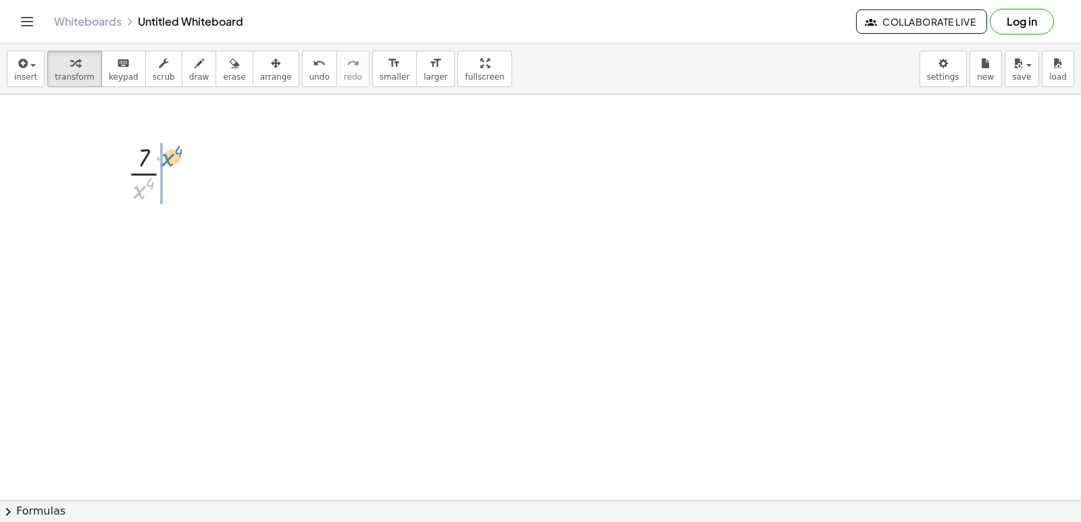
drag, startPoint x: 137, startPoint y: 187, endPoint x: 166, endPoint y: 154, distance: 43.1
click at [166, 154] on div at bounding box center [156, 173] width 70 height 68
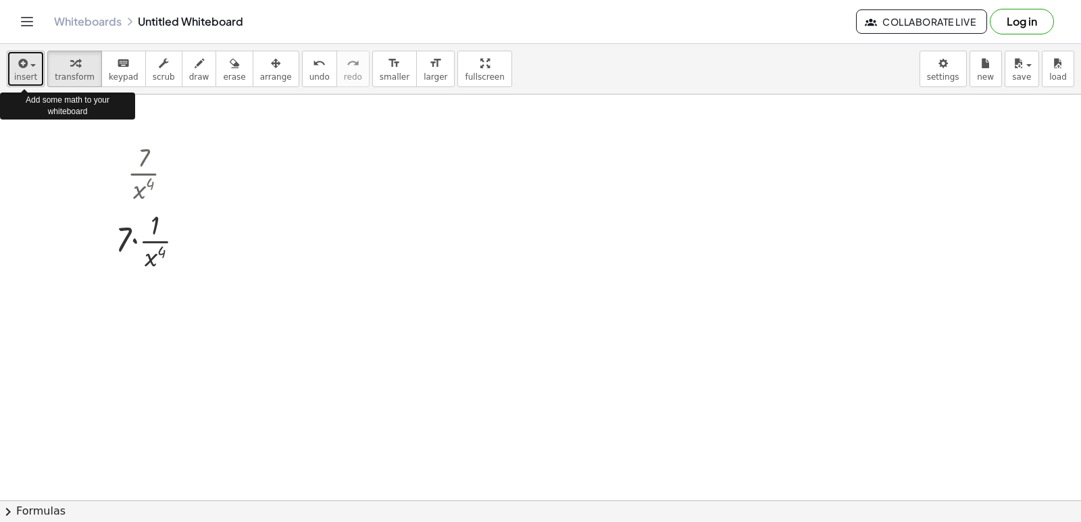
drag, startPoint x: 28, startPoint y: 51, endPoint x: 28, endPoint y: 73, distance: 22.3
click at [28, 57] on button "insert" at bounding box center [26, 69] width 38 height 37
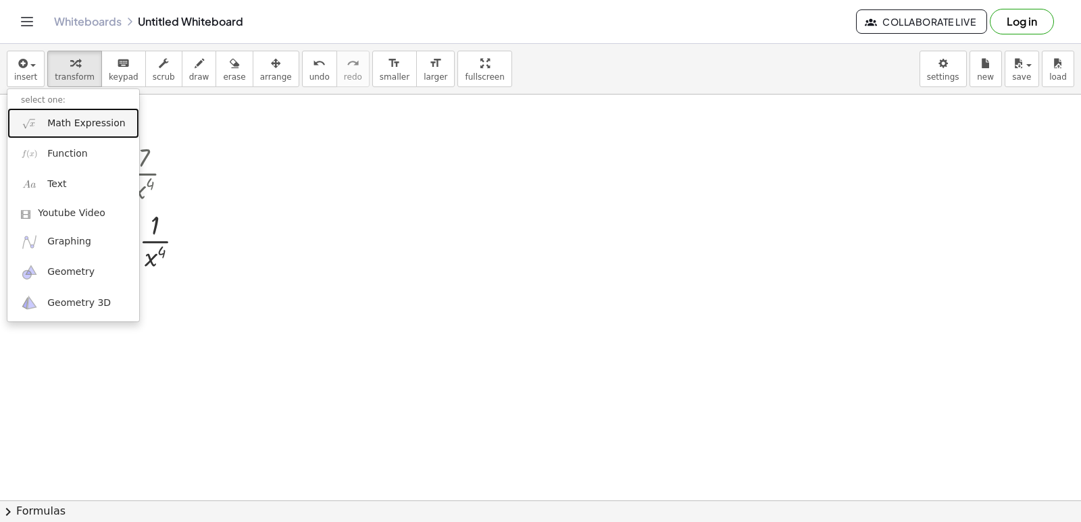
click at [45, 124] on link "Math Expression" at bounding box center [73, 123] width 132 height 30
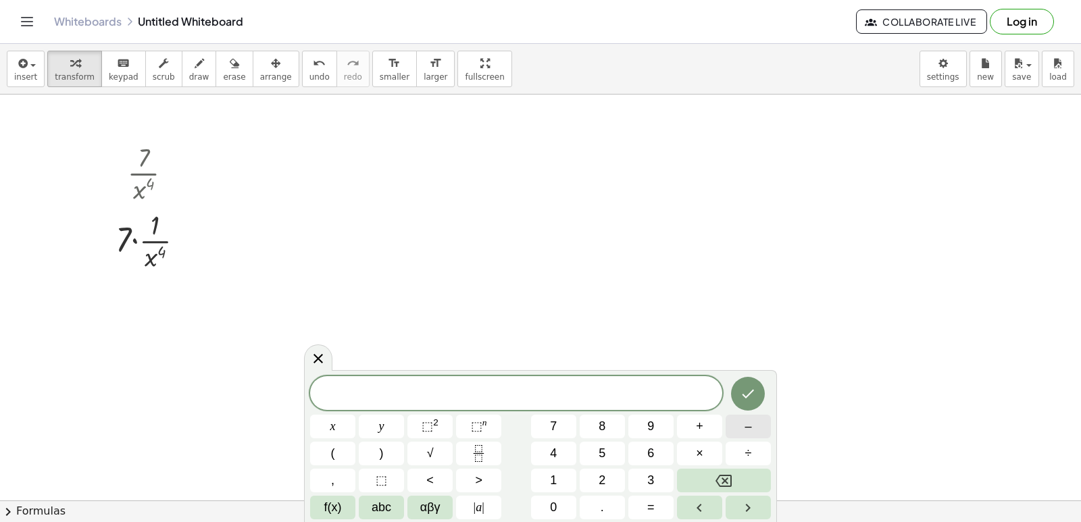
click at [750, 424] on span "–" at bounding box center [748, 427] width 7 height 18
click at [559, 454] on button "4" at bounding box center [553, 454] width 45 height 24
click at [611, 506] on button "." at bounding box center [602, 508] width 45 height 24
click at [724, 473] on icon "Backspace" at bounding box center [724, 481] width 16 height 16
click at [708, 453] on button "×" at bounding box center [699, 454] width 45 height 24
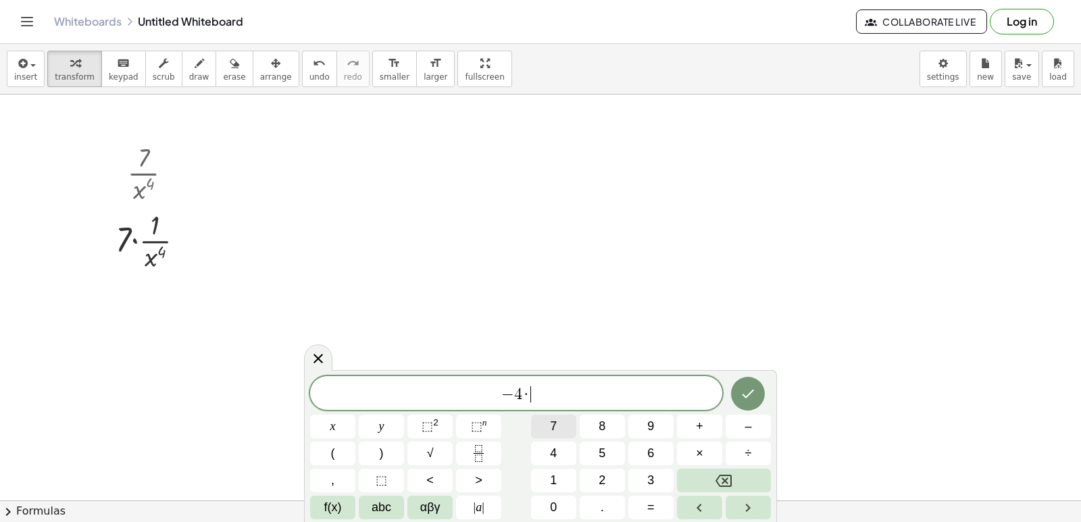
click at [564, 429] on button "7" at bounding box center [553, 427] width 45 height 24
click at [541, 379] on div "− 4 · 7 x ​" at bounding box center [516, 393] width 412 height 34
click at [540, 385] on span "− 4 · 7 x ​" at bounding box center [516, 394] width 412 height 19
click at [749, 431] on span "–" at bounding box center [748, 427] width 7 height 18
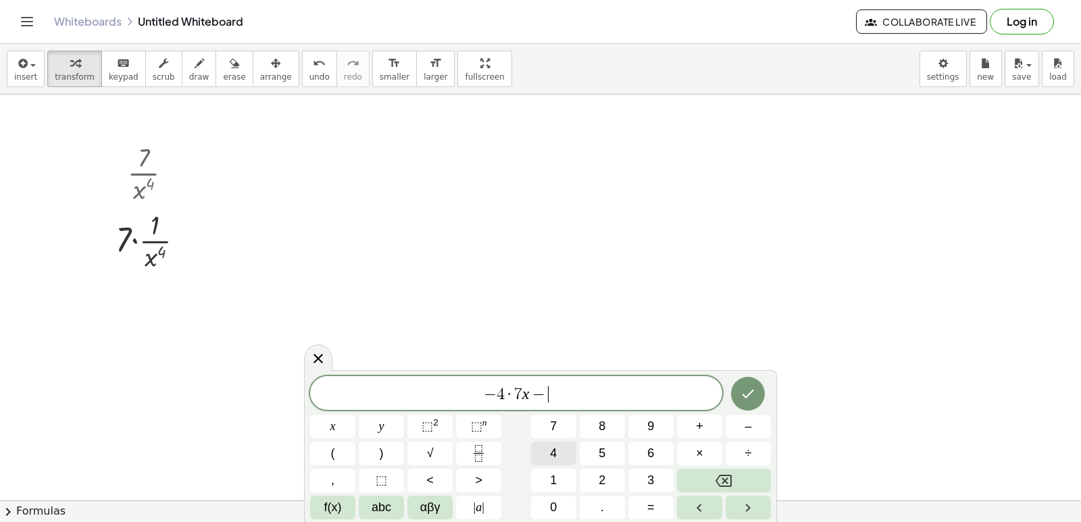
click at [553, 451] on span "4" at bounding box center [553, 454] width 7 height 18
click at [770, 392] on div at bounding box center [748, 393] width 45 height 35
click at [746, 379] on button "Done" at bounding box center [748, 394] width 34 height 34
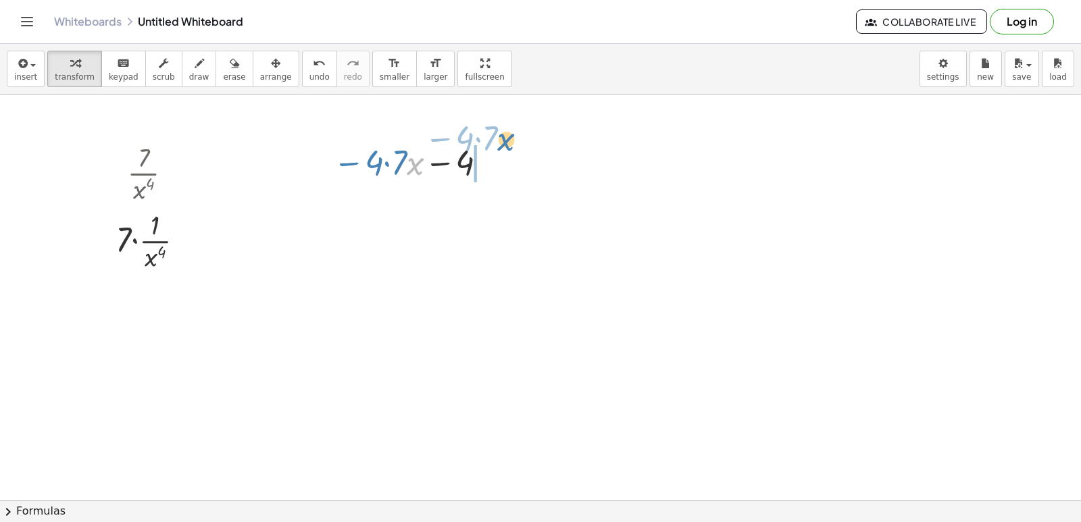
drag, startPoint x: 419, startPoint y: 169, endPoint x: 510, endPoint y: 144, distance: 94.6
drag, startPoint x: 450, startPoint y: 208, endPoint x: 504, endPoint y: 165, distance: 69.2
drag, startPoint x: 436, startPoint y: 209, endPoint x: 501, endPoint y: 160, distance: 81.5
drag, startPoint x: 368, startPoint y: 207, endPoint x: 506, endPoint y: 162, distance: 144.5
drag, startPoint x: 381, startPoint y: 157, endPoint x: 402, endPoint y: 180, distance: 31.6
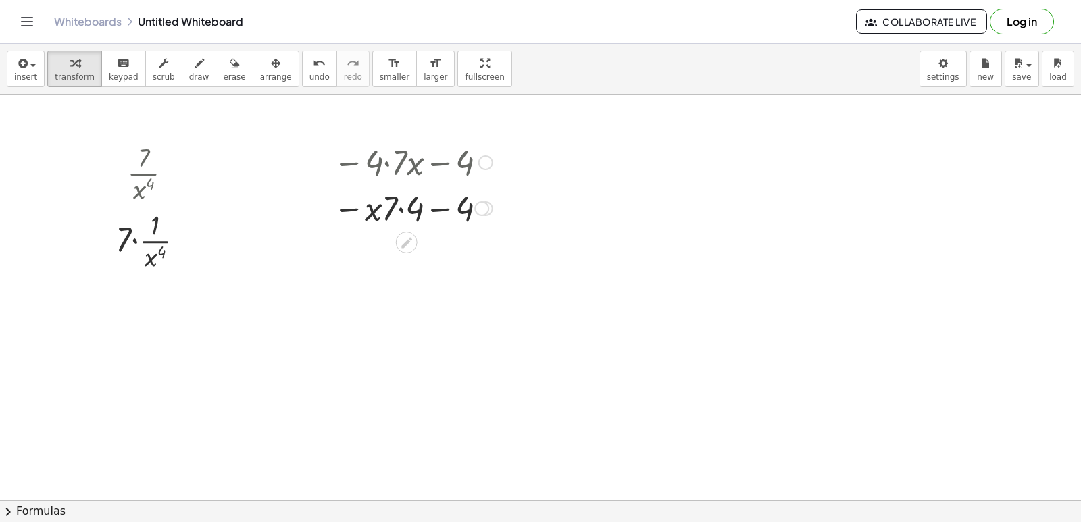
click at [404, 180] on div at bounding box center [412, 162] width 173 height 46
drag, startPoint x: 403, startPoint y: 163, endPoint x: 434, endPoint y: 180, distance: 35.7
click at [407, 163] on div "− · 4 · 7 · x − 4 − 4 − · 4 · 7 · x − 4 − · 4 · x · 7 − 4 − · x · 7 · 4 − · 4 ·…" at bounding box center [407, 163] width 0 height 0
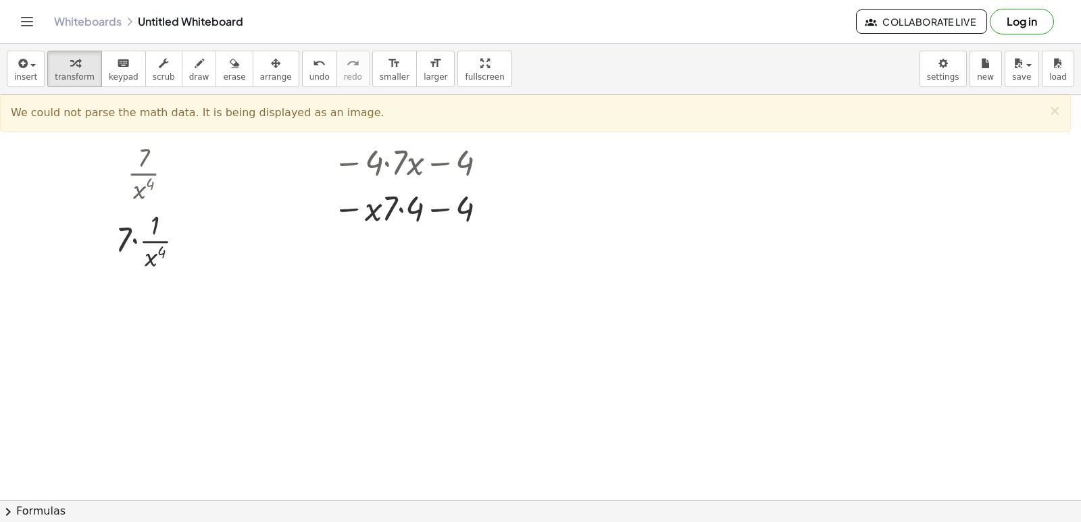
drag, startPoint x: 570, startPoint y: 183, endPoint x: 554, endPoint y: 187, distance: 16.1
click at [568, 183] on div at bounding box center [540, 501] width 1081 height 812
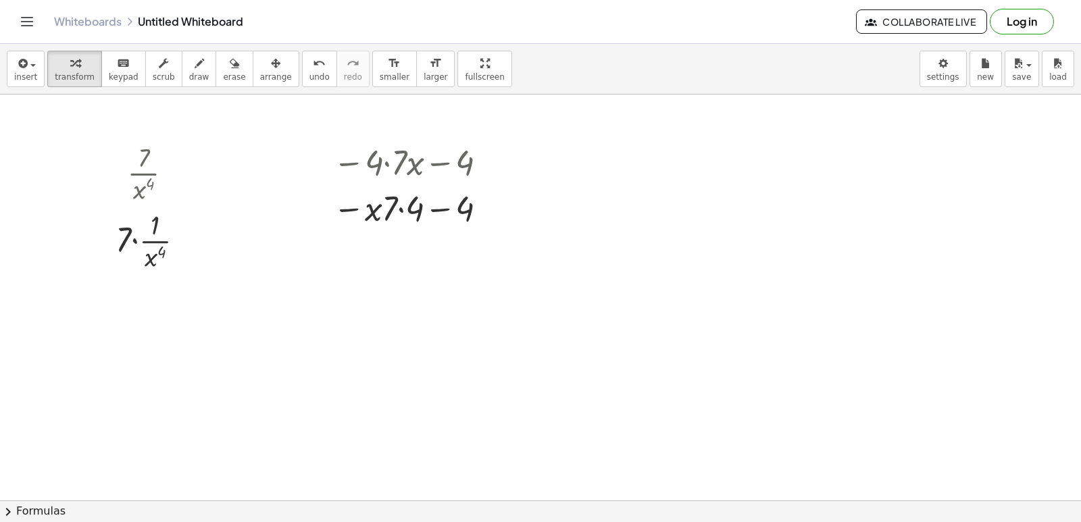
drag, startPoint x: 318, startPoint y: 128, endPoint x: 419, endPoint y: 156, distance: 104.6
click at [324, 129] on div at bounding box center [540, 501] width 1081 height 812
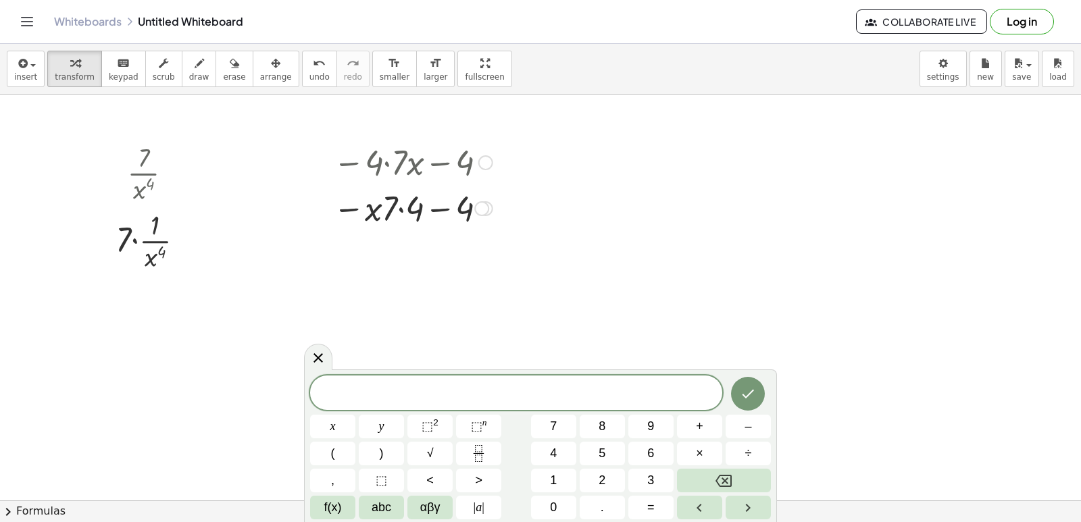
drag, startPoint x: 414, startPoint y: 161, endPoint x: 448, endPoint y: 178, distance: 38.4
click at [447, 178] on div at bounding box center [412, 162] width 173 height 46
click at [708, 473] on div "x y ⬚ 2 ⬚ n 7 8 9 + – ( ) √ 4 5 6 × ÷ , ⬚ < > 1 2 3 f(x) abc αβγ | a | 0 . =" at bounding box center [540, 448] width 461 height 144
click at [708, 475] on button "Backspace" at bounding box center [724, 481] width 94 height 24
click at [713, 478] on button "Backspace" at bounding box center [724, 481] width 94 height 24
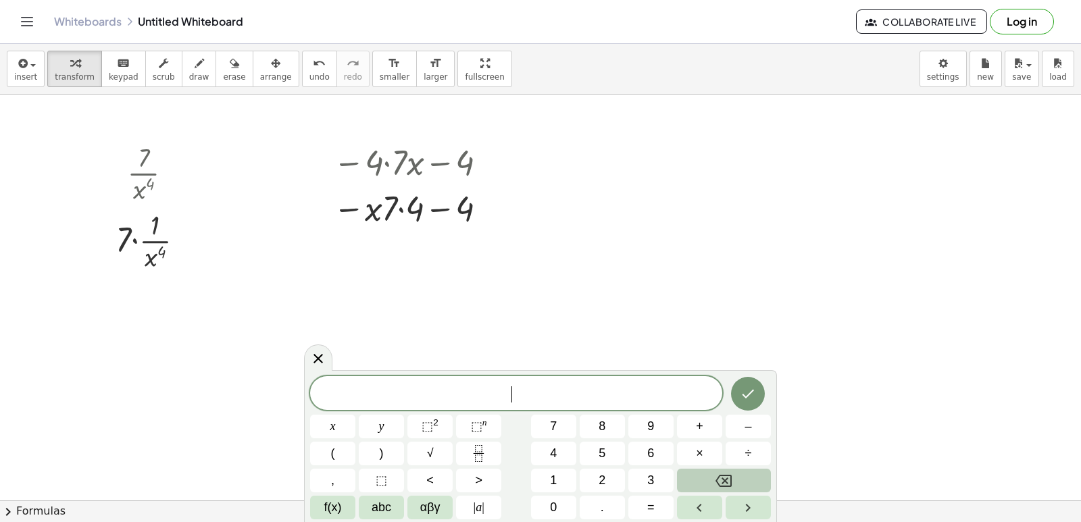
click at [720, 479] on icon "Backspace" at bounding box center [724, 481] width 16 height 16
click at [720, 481] on icon "Backspace" at bounding box center [724, 481] width 16 height 16
click at [721, 481] on icon "Backspace" at bounding box center [724, 481] width 16 height 16
click at [423, 159] on body "Graspable Math Activities Get Started Activity Bank Assigned Work Classes White…" at bounding box center [540, 261] width 1081 height 522
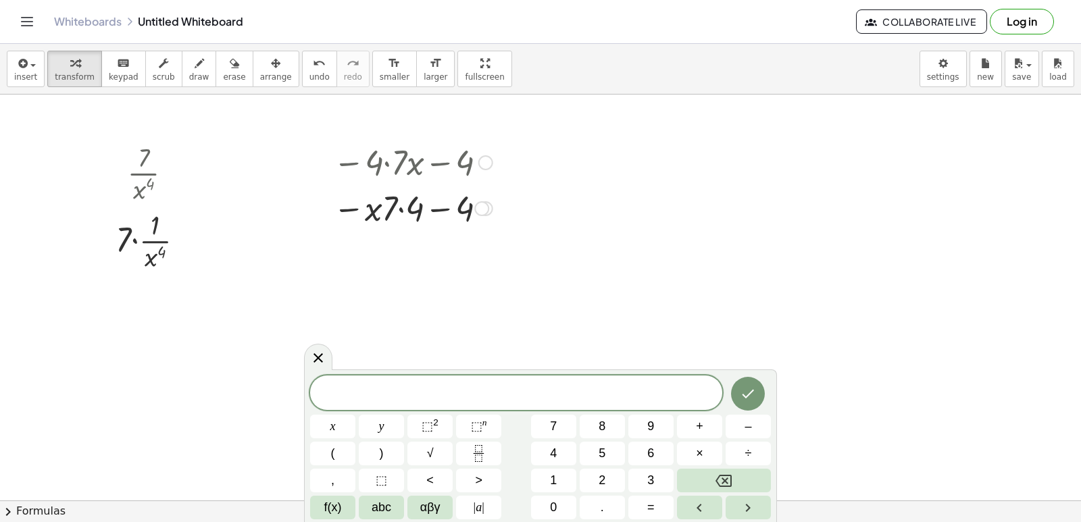
click at [449, 174] on div at bounding box center [412, 162] width 173 height 46
drag, startPoint x: 479, startPoint y: 187, endPoint x: 560, endPoint y: 212, distance: 84.7
click at [490, 189] on div at bounding box center [412, 208] width 173 height 46
drag, startPoint x: 560, startPoint y: 212, endPoint x: 865, endPoint y: 419, distance: 368.8
click at [812, 326] on div at bounding box center [540, 501] width 1081 height 812
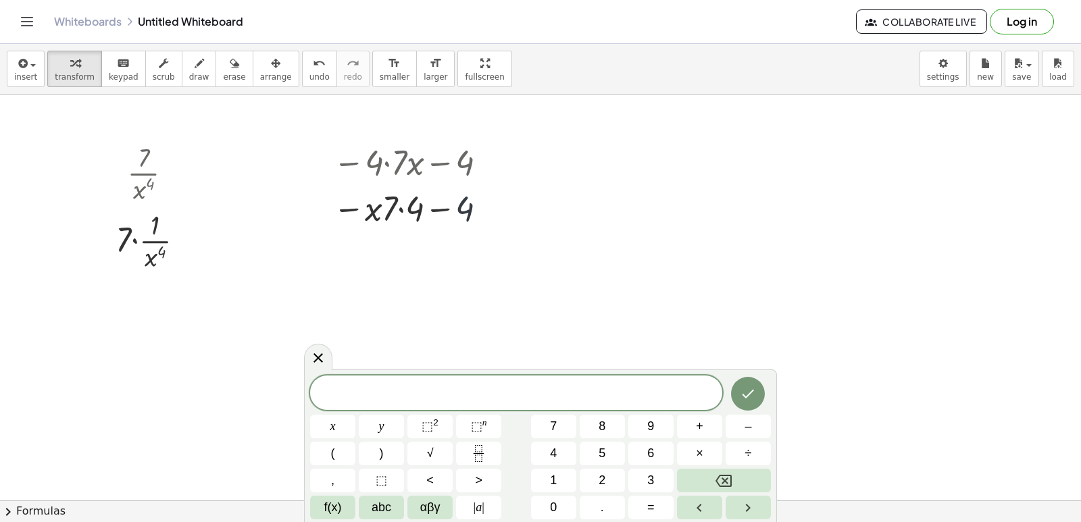
drag, startPoint x: 865, startPoint y: 491, endPoint x: 858, endPoint y: 500, distance: 12.0
click at [862, 496] on div at bounding box center [540, 501] width 1081 height 812
drag, startPoint x: 253, startPoint y: 65, endPoint x: 381, endPoint y: 126, distance: 141.8
click at [291, 84] on div "insert select one: Math Expression Function Text Youtube Video Graphing Geometr…" at bounding box center [540, 69] width 1081 height 51
